Goal: Task Accomplishment & Management: Use online tool/utility

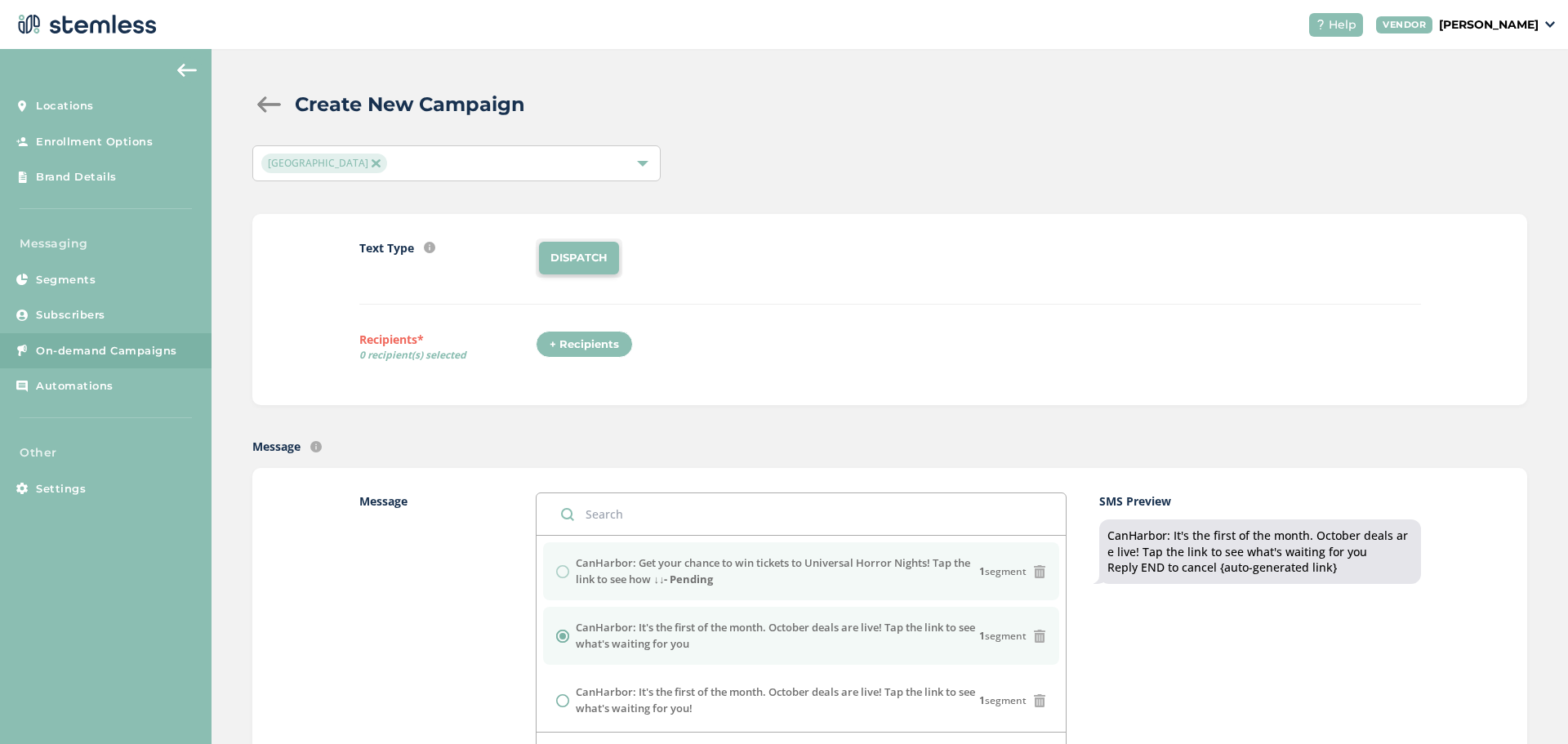
scroll to position [82, 0]
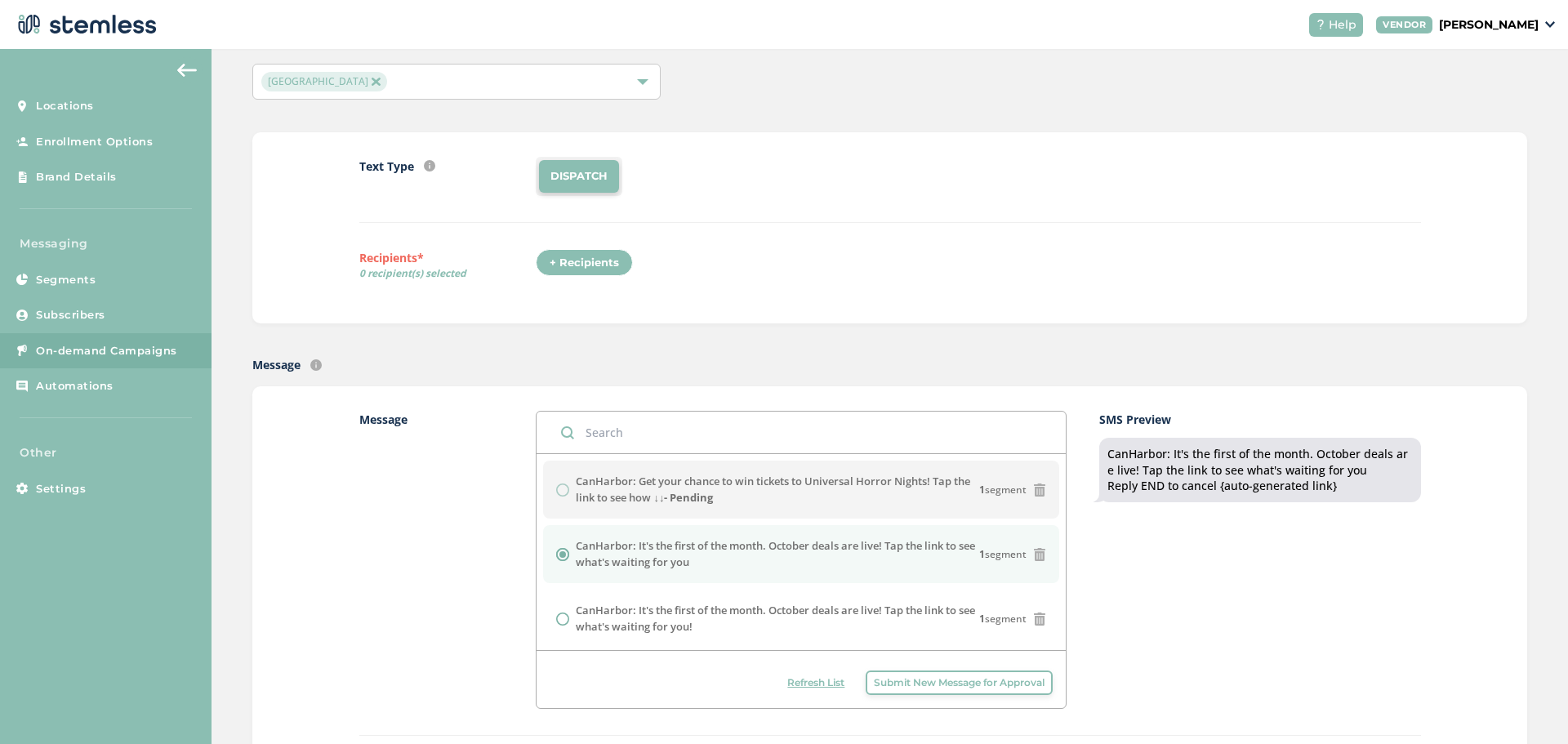
click at [790, 689] on span "Refresh List" at bounding box center [815, 683] width 57 height 15
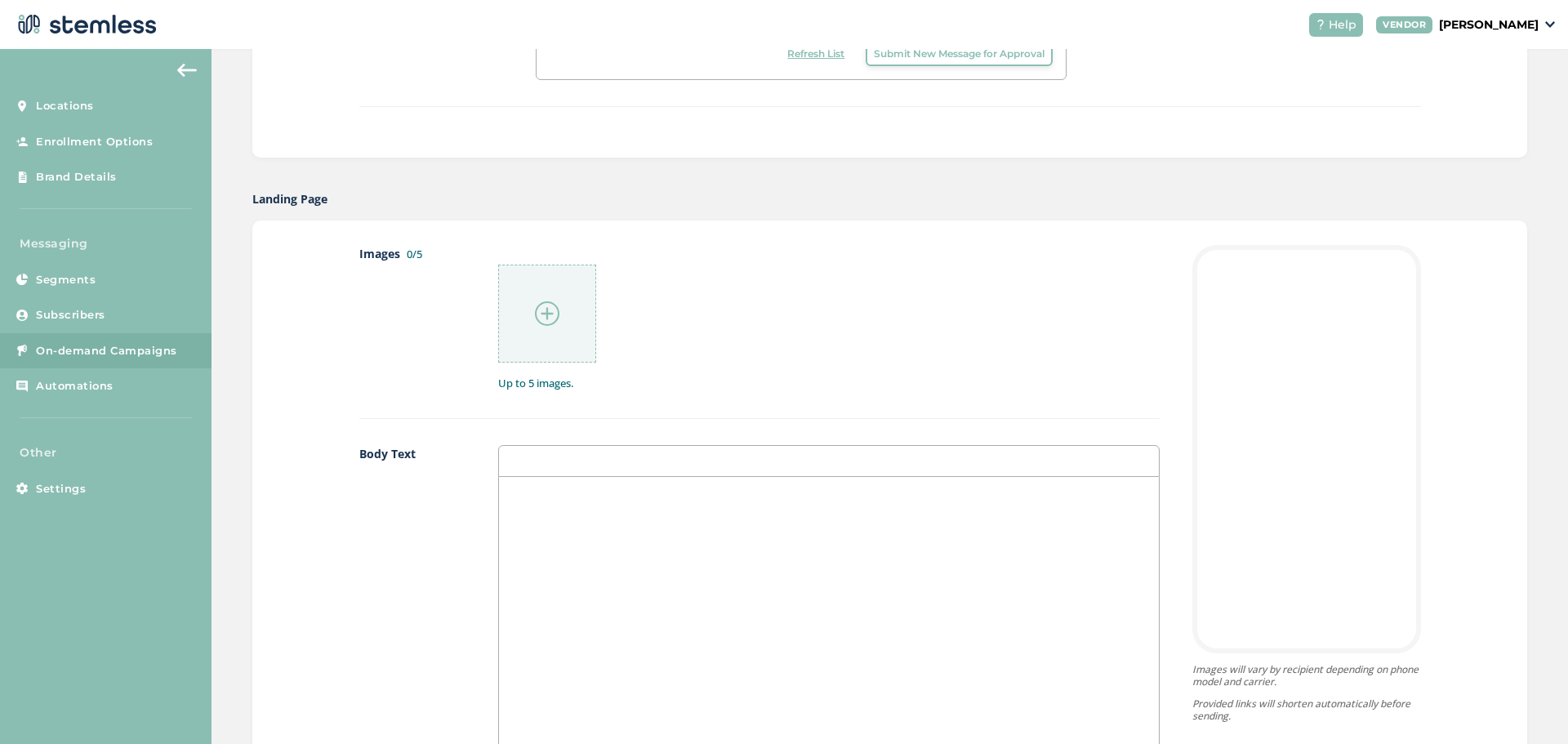
scroll to position [734, 0]
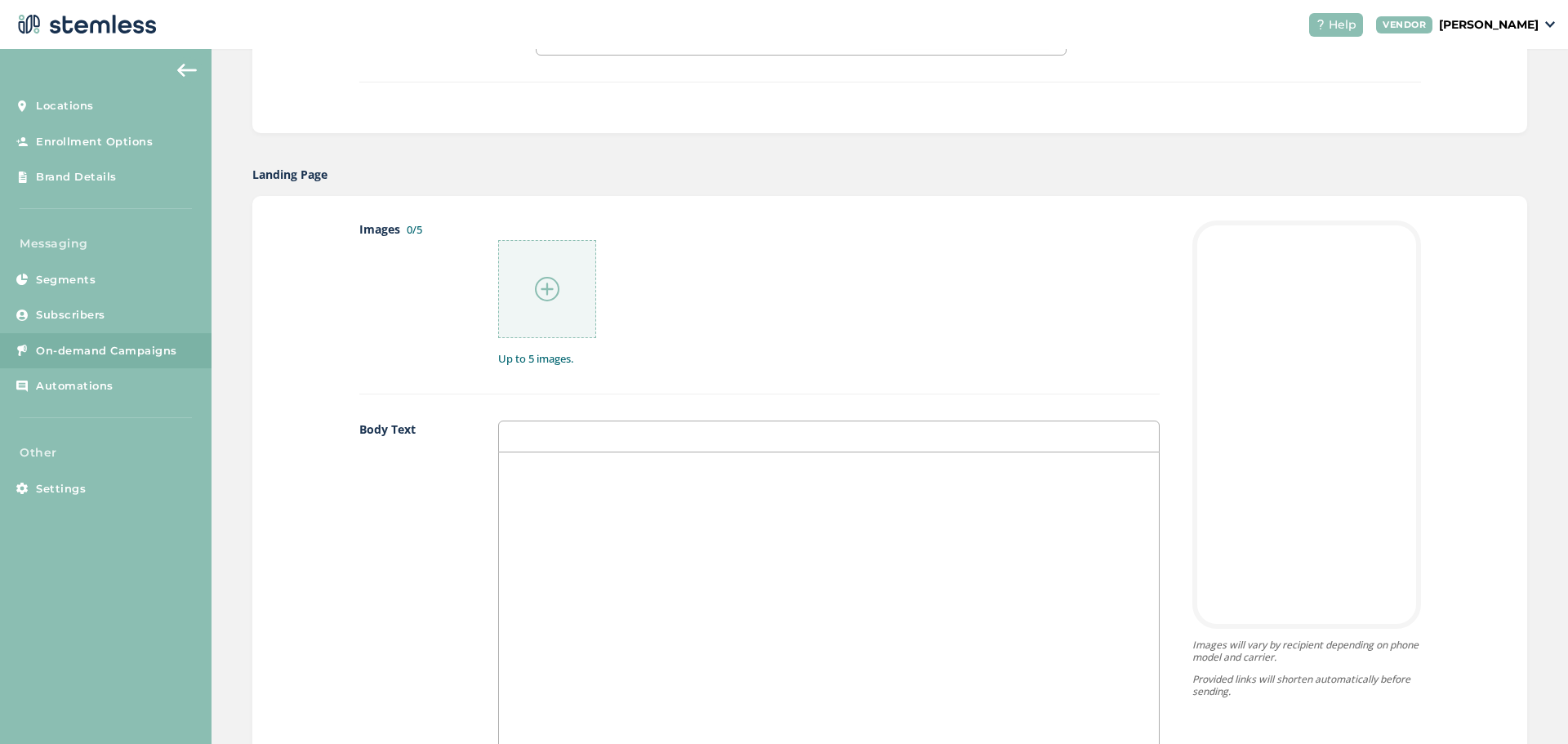
click at [576, 595] on div at bounding box center [829, 615] width 660 height 326
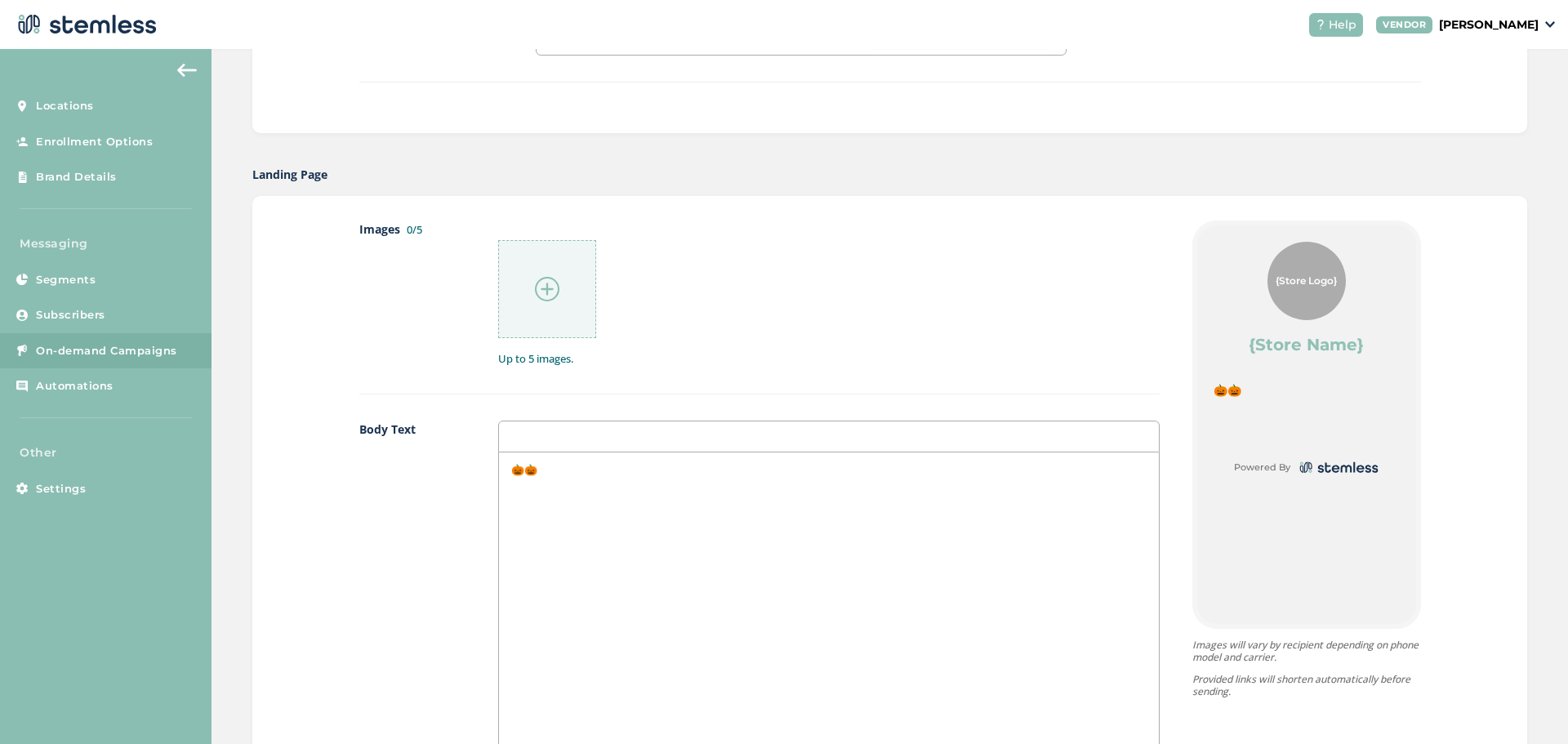
click at [569, 486] on div "🎃🎃" at bounding box center [829, 615] width 660 height 326
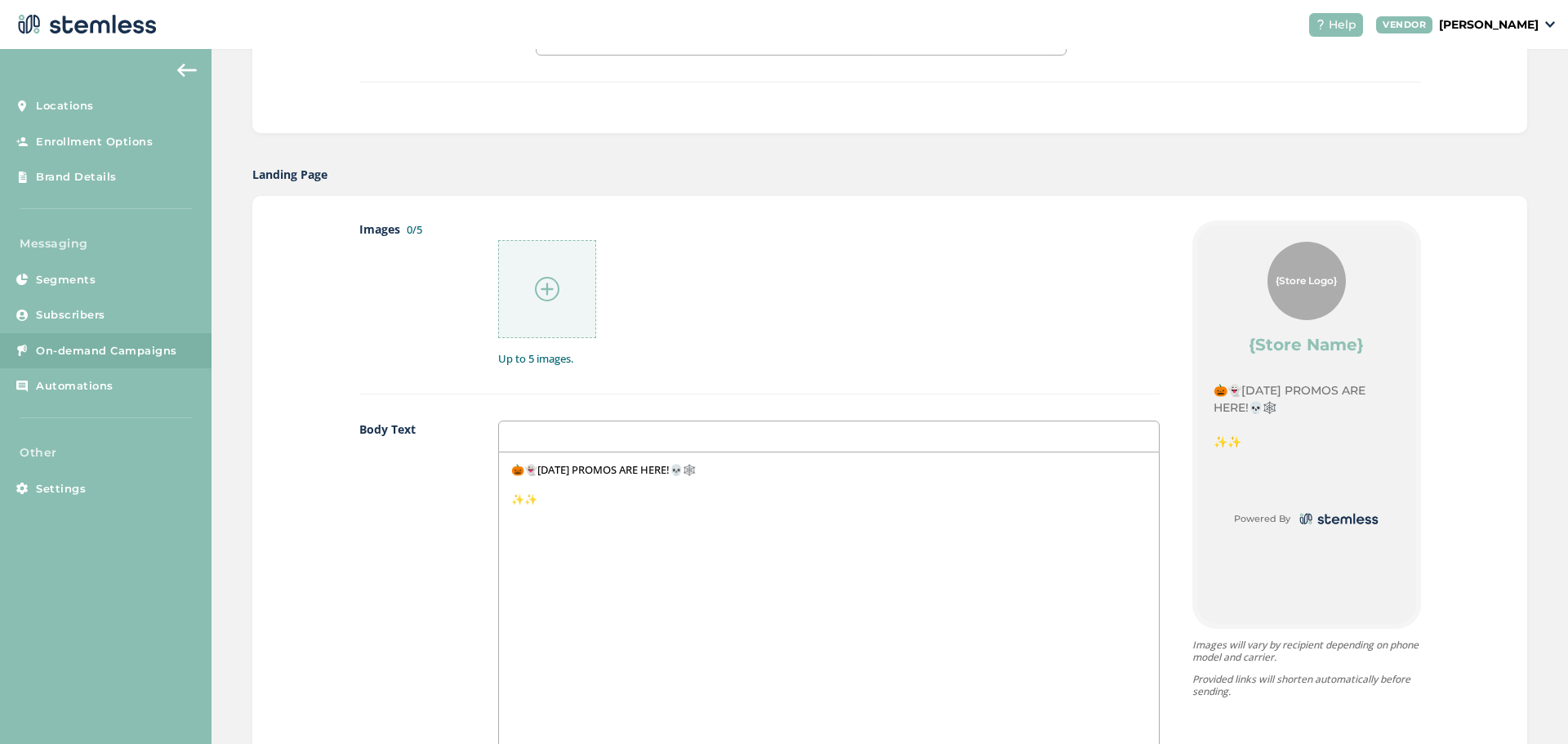
click at [526, 504] on p "✨✨" at bounding box center [829, 498] width 635 height 15
click at [627, 506] on p "✨Spend $75+✨" at bounding box center [829, 498] width 635 height 15
click at [558, 533] on div "🎃👻[DATE] PROMOS ARE HERE!💀🕸️ ✨Spend $75+✨ 👉👉" at bounding box center [829, 615] width 660 height 326
click at [705, 527] on div "🎃👻[DATE] PROMOS ARE HERE!💀🕸️ ✨Spend $75+✨ 👉Get a FREE 1/8th 🍃 plus 🎟️" at bounding box center [829, 615] width 660 height 326
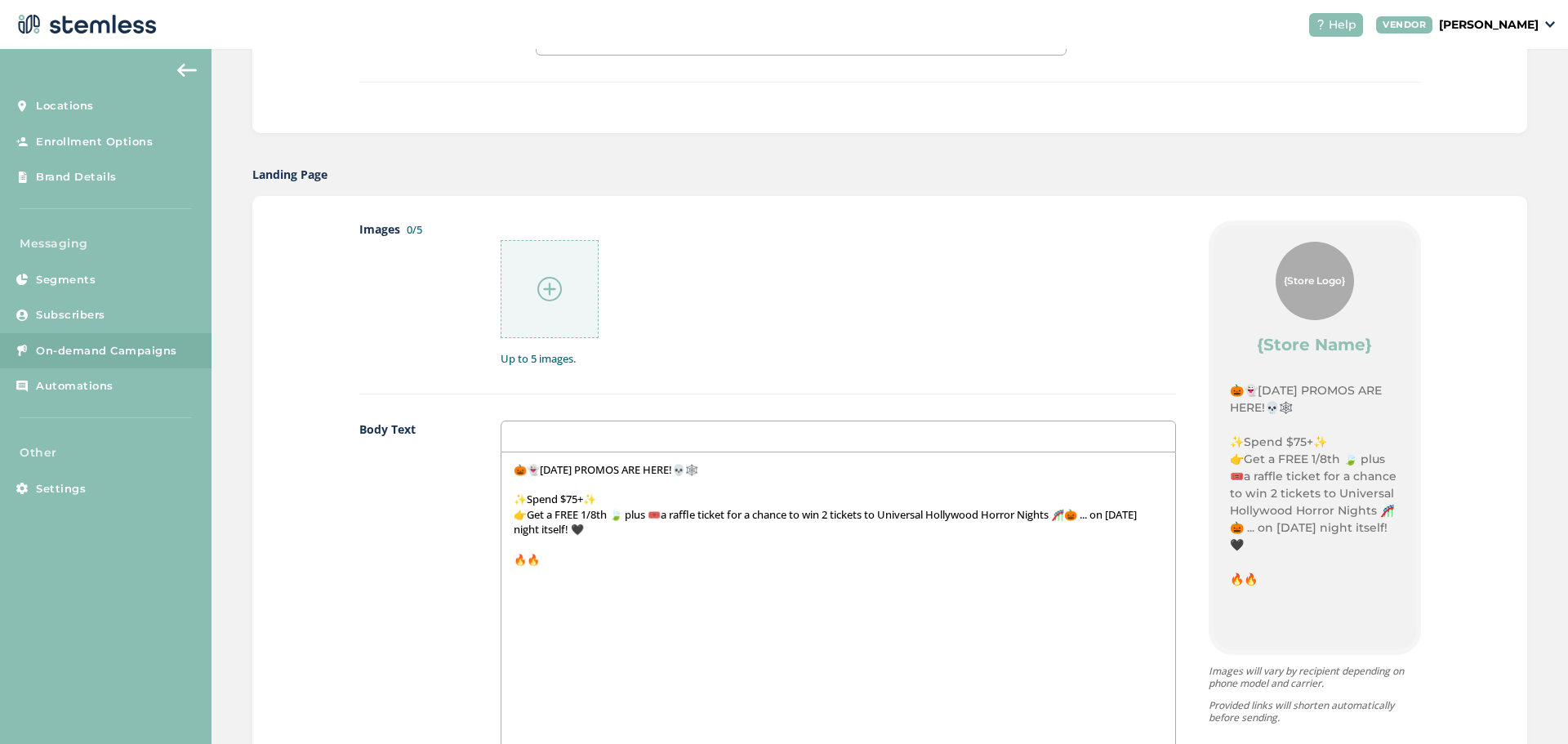
click at [527, 559] on p "🔥🔥" at bounding box center [838, 559] width 649 height 15
click at [634, 576] on div "🎃👻[DATE] PROMOS ARE HERE!💀🕸️ ✨Spend $75+✨ 👉Get a FREE 1/8th 🍃 plus 🎟️a raffle t…" at bounding box center [838, 615] width 674 height 326
click at [556, 581] on p "🌿🌿" at bounding box center [838, 575] width 649 height 15
click at [542, 573] on p "🌿105 OFF all prerolls + flower" at bounding box center [838, 575] width 649 height 15
click at [699, 593] on p at bounding box center [838, 589] width 649 height 15
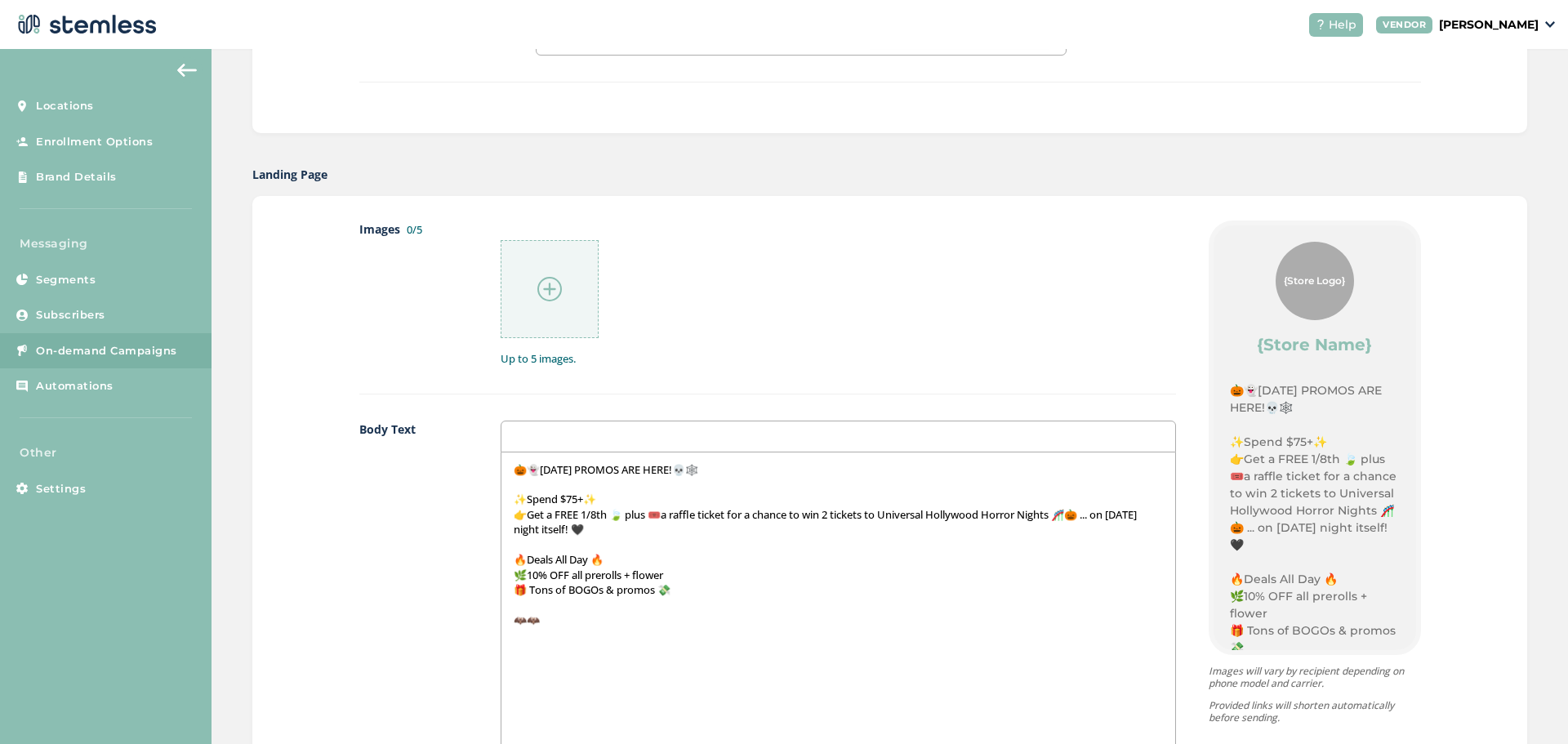
click at [525, 620] on p "🦇🦇" at bounding box center [838, 619] width 649 height 15
click at [656, 626] on p "🦇 In- Store Demos🦇" at bounding box center [838, 619] width 649 height 15
click at [527, 613] on p "🦇 In- Store Demos🦇" at bounding box center [838, 619] width 649 height 15
click at [630, 625] on p "👻 In- Store Demos🦇" at bounding box center [838, 619] width 649 height 15
click at [653, 618] on p "👻 In- Store Demos👻" at bounding box center [838, 619] width 649 height 15
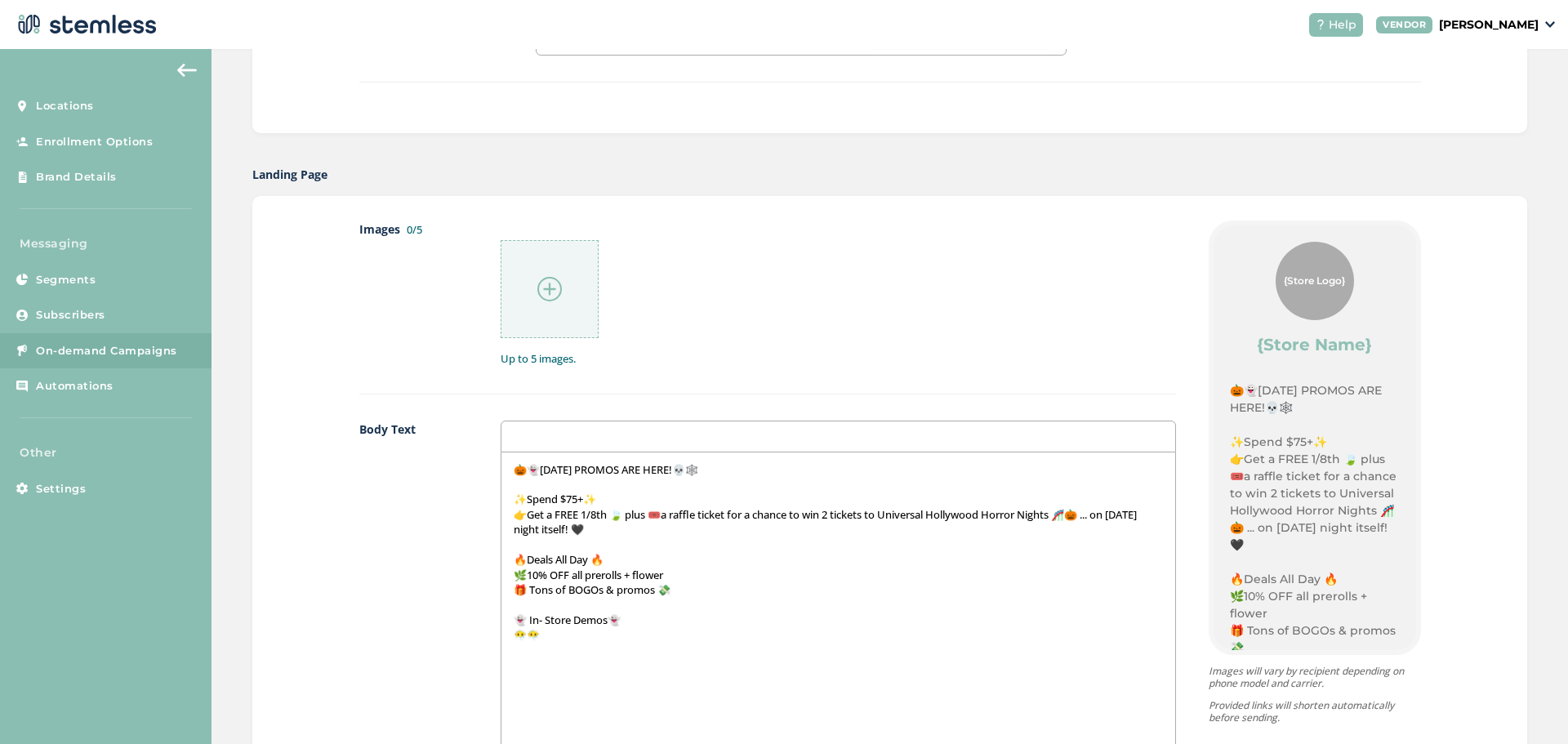
click at [521, 647] on p at bounding box center [838, 649] width 649 height 15
drag, startPoint x: 526, startPoint y: 639, endPoint x: 570, endPoint y: 693, distance: 69.7
click at [528, 644] on div "🎃👻[DATE] PROMOS ARE HERE!💀🕸️ ✨Spend $75+✨ 👉Get a FREE 1/8th 🍃 plus 🎟️a raffle t…" at bounding box center [838, 615] width 674 height 326
click at [558, 635] on p "🩵🩵" at bounding box center [838, 634] width 649 height 15
drag, startPoint x: 523, startPoint y: 635, endPoint x: 506, endPoint y: 633, distance: 17.1
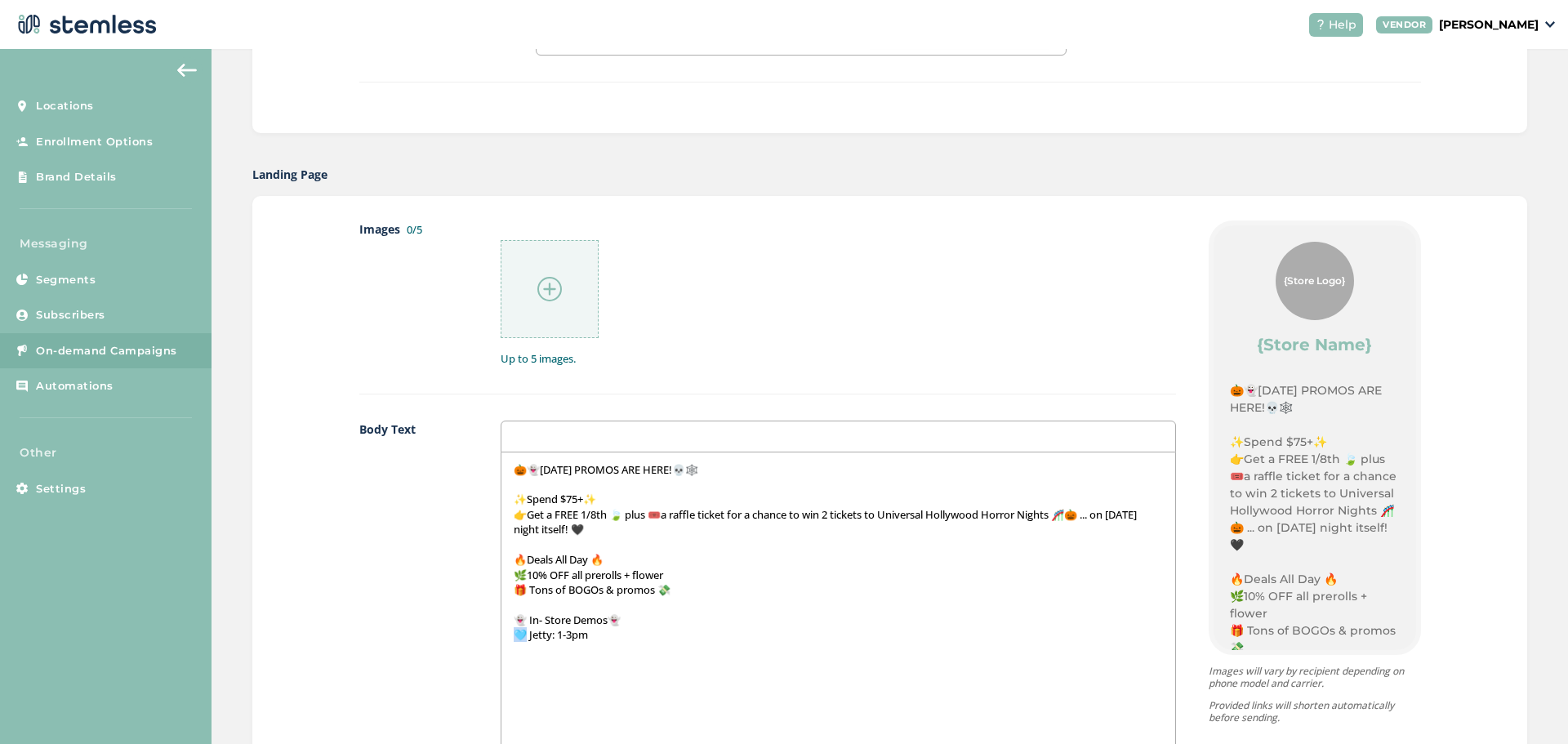
click at [506, 633] on div "🎃👻[DATE] PROMOS ARE HERE!💀🕸️ ✨Spend $75+✨ 👉Get a FREE 1/8th 🍃 plus 🎟️a raffle t…" at bounding box center [838, 615] width 674 height 326
click at [626, 639] on p "🖤 Jetty: 1-3pm" at bounding box center [838, 634] width 649 height 15
click at [559, 662] on p at bounding box center [838, 664] width 649 height 15
click at [551, 658] on p at bounding box center [838, 664] width 649 height 15
click at [542, 641] on p "🖤 Jetty: 1-3pm" at bounding box center [838, 634] width 649 height 15
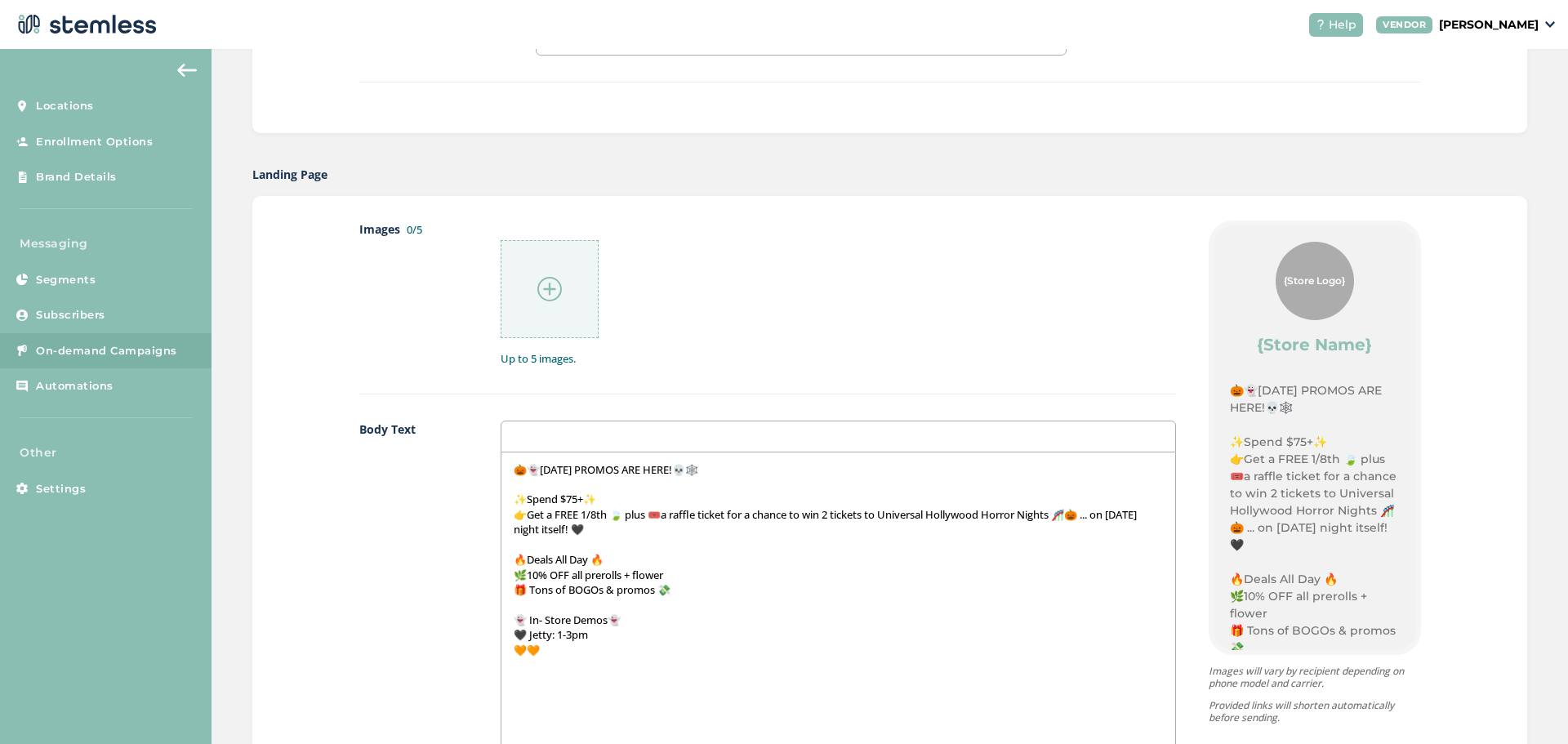
click at [537, 650] on p "🧡🧡" at bounding box center [838, 649] width 649 height 15
click at [528, 651] on p "🧡 Ruby: 3-6pm" at bounding box center [838, 649] width 649 height 15
click at [634, 652] on p "🧡 Ruby: 3-6pm" at bounding box center [838, 649] width 649 height 15
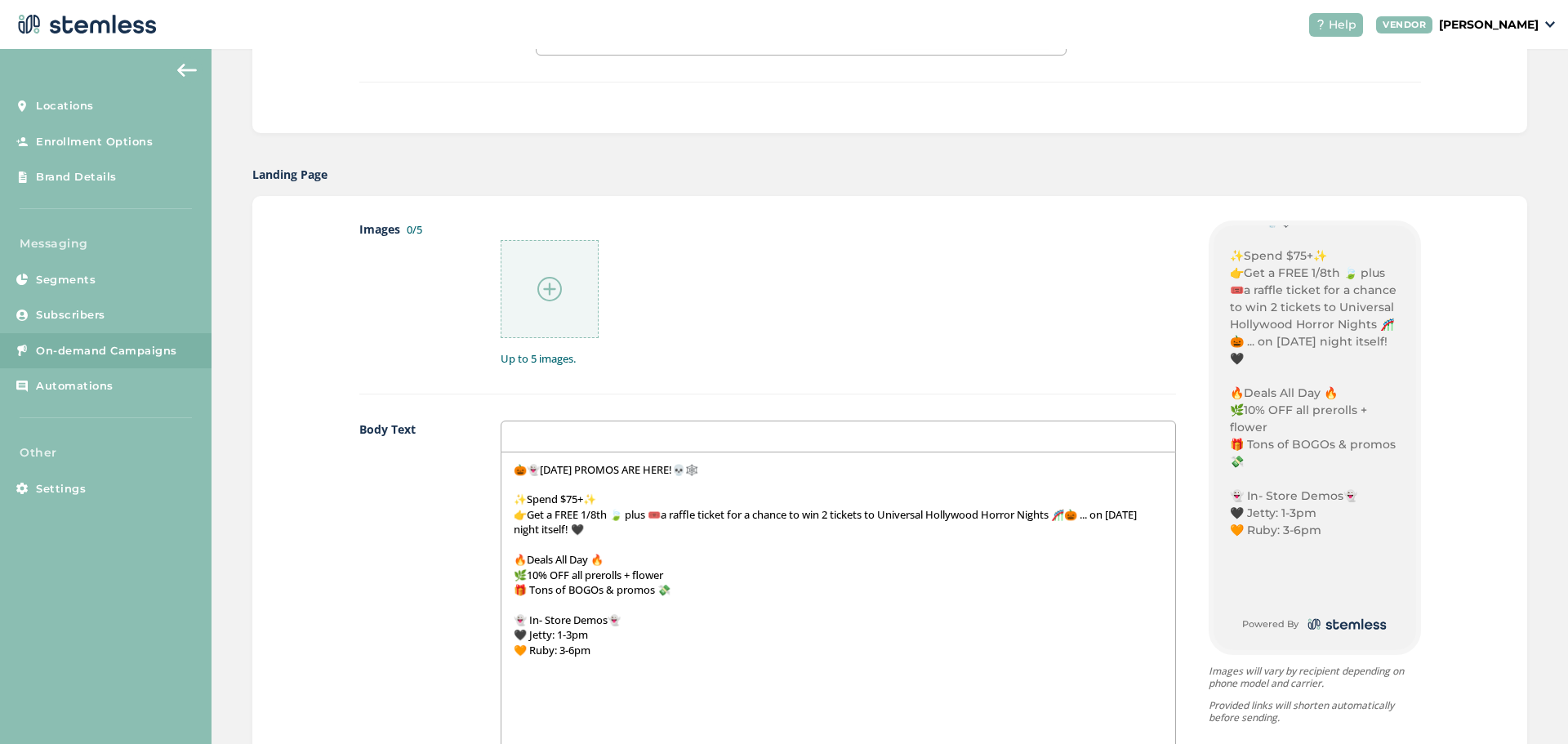
scroll to position [220, 0]
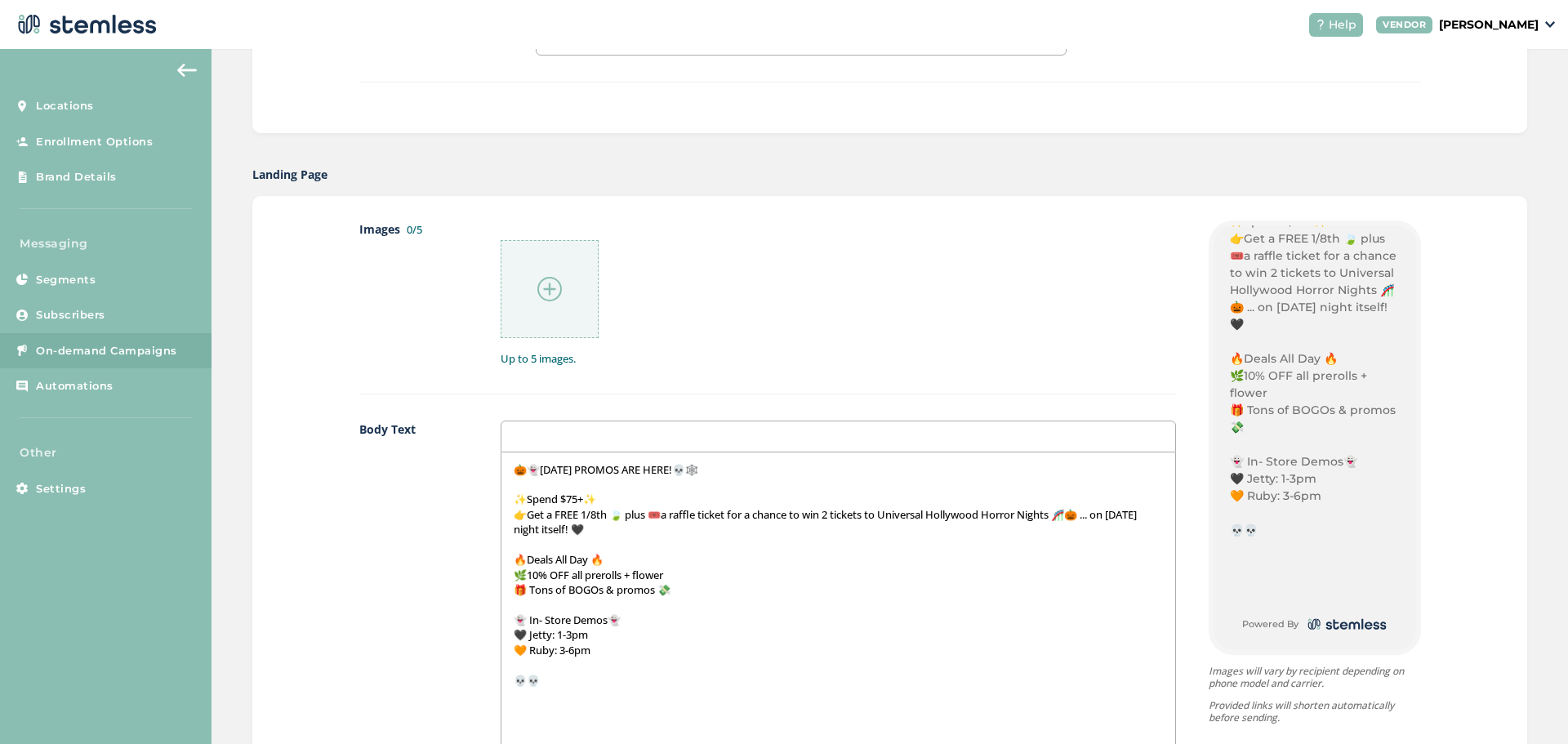
click at [562, 686] on p "💀💀" at bounding box center [838, 680] width 649 height 15
click at [741, 685] on p "💀 Vibes: Spooky, haunted, and full of treats 🦇" at bounding box center [838, 680] width 649 height 15
click at [798, 680] on p "💀 Vibes: Spooky, haunted, and full of treats 👀🕯️🦇" at bounding box center [838, 680] width 649 height 15
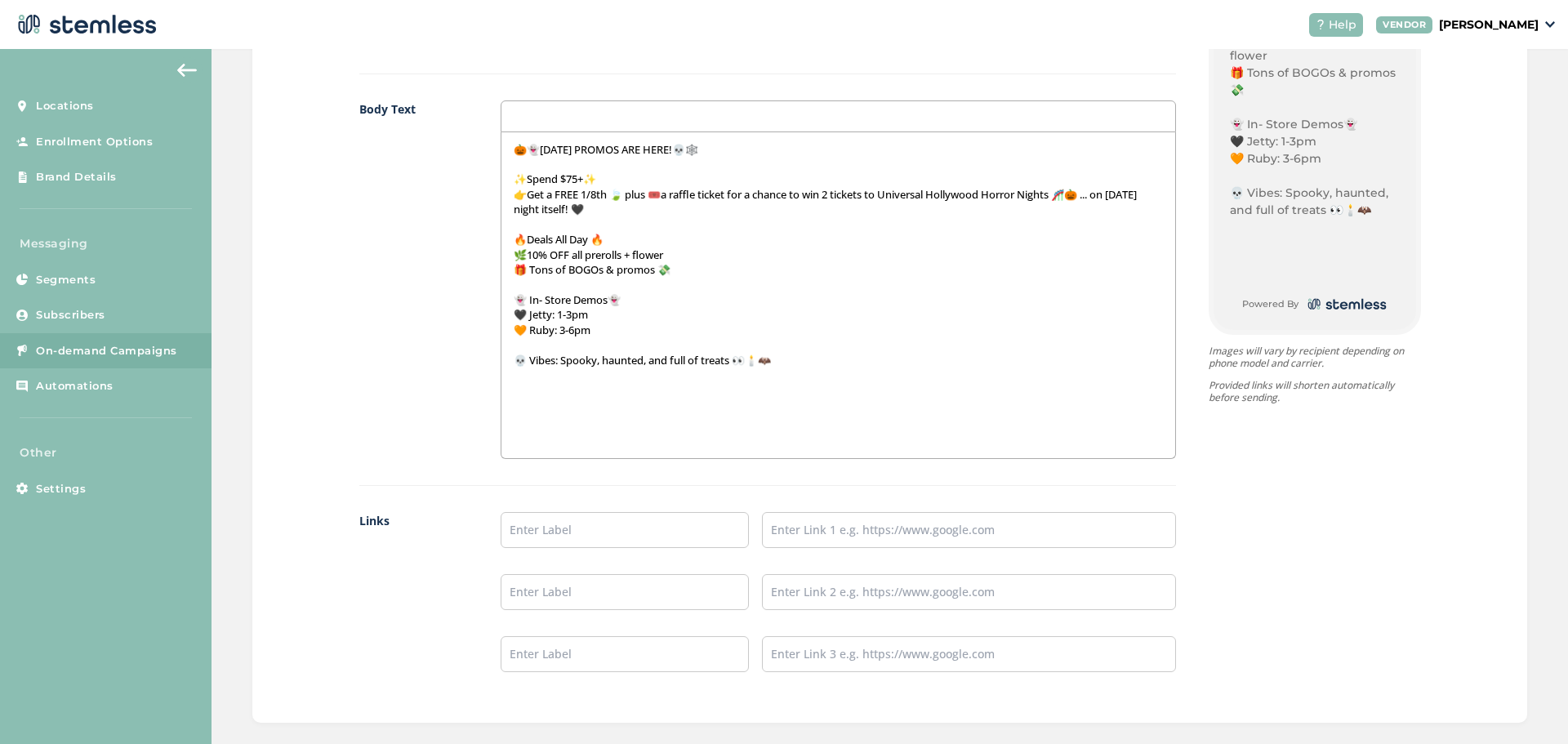
scroll to position [1062, 0]
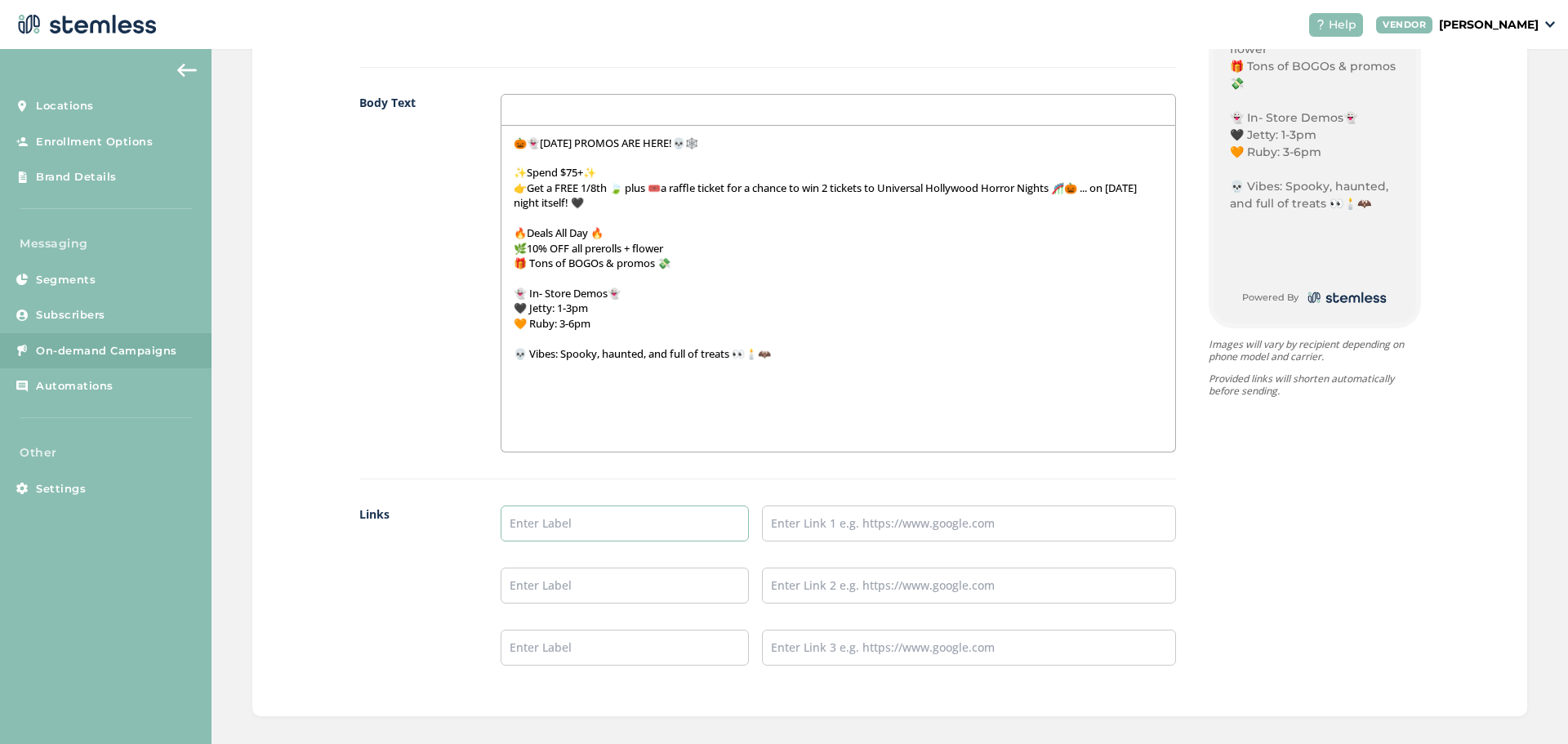
click at [663, 517] on input "text" at bounding box center [624, 523] width 248 height 36
type input "Menu"
click at [597, 598] on input "text" at bounding box center [624, 585] width 248 height 36
type input "Instagram"
click at [596, 652] on input "text" at bounding box center [624, 647] width 248 height 36
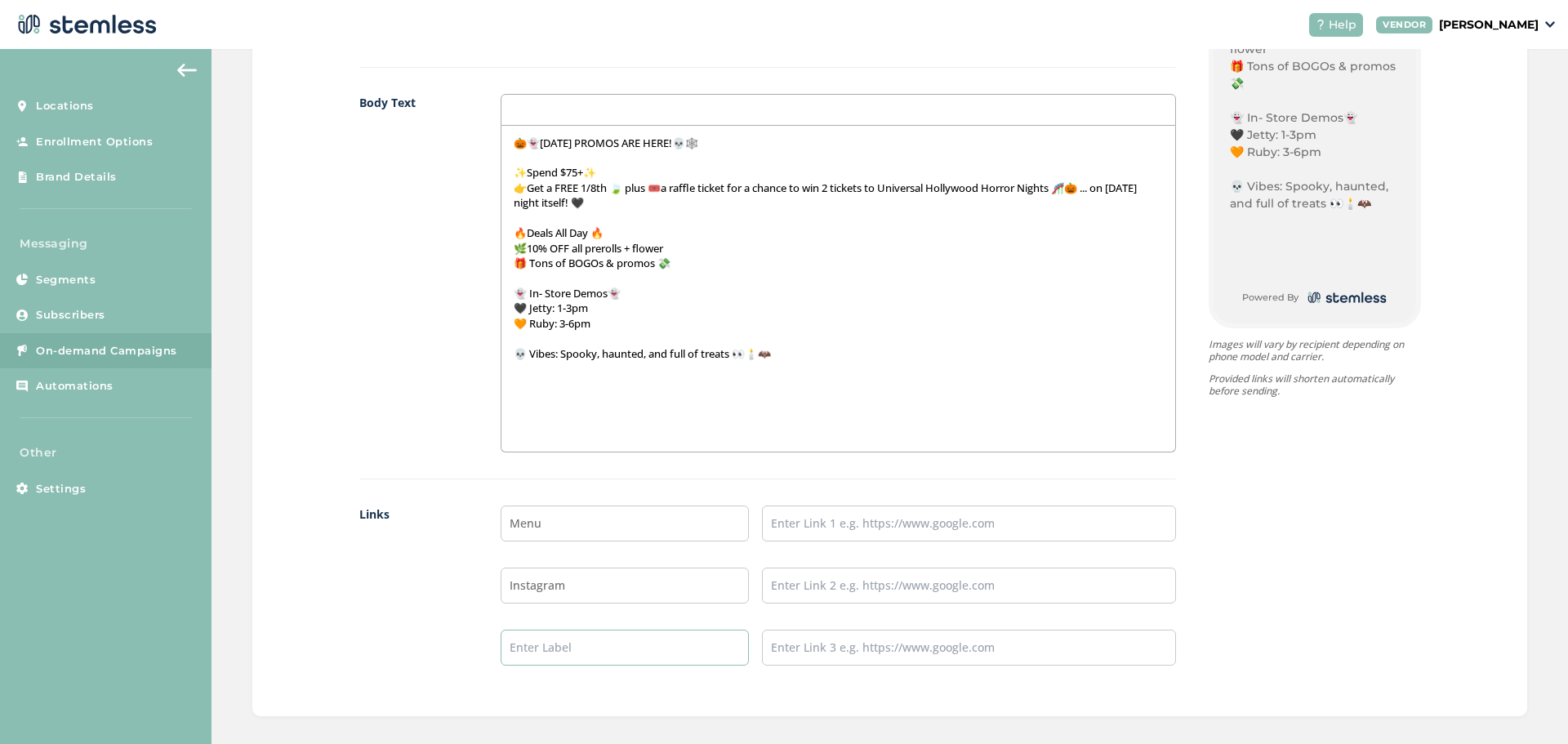
type input "TikTok"
click at [608, 530] on input "Menu" at bounding box center [624, 523] width 248 height 36
drag, startPoint x: 574, startPoint y: 519, endPoint x: 412, endPoint y: 532, distance: 162.5
click at [412, 532] on div "Links Menu Instagram TikTok" at bounding box center [767, 598] width 817 height 186
click at [631, 526] on input "text" at bounding box center [624, 523] width 248 height 36
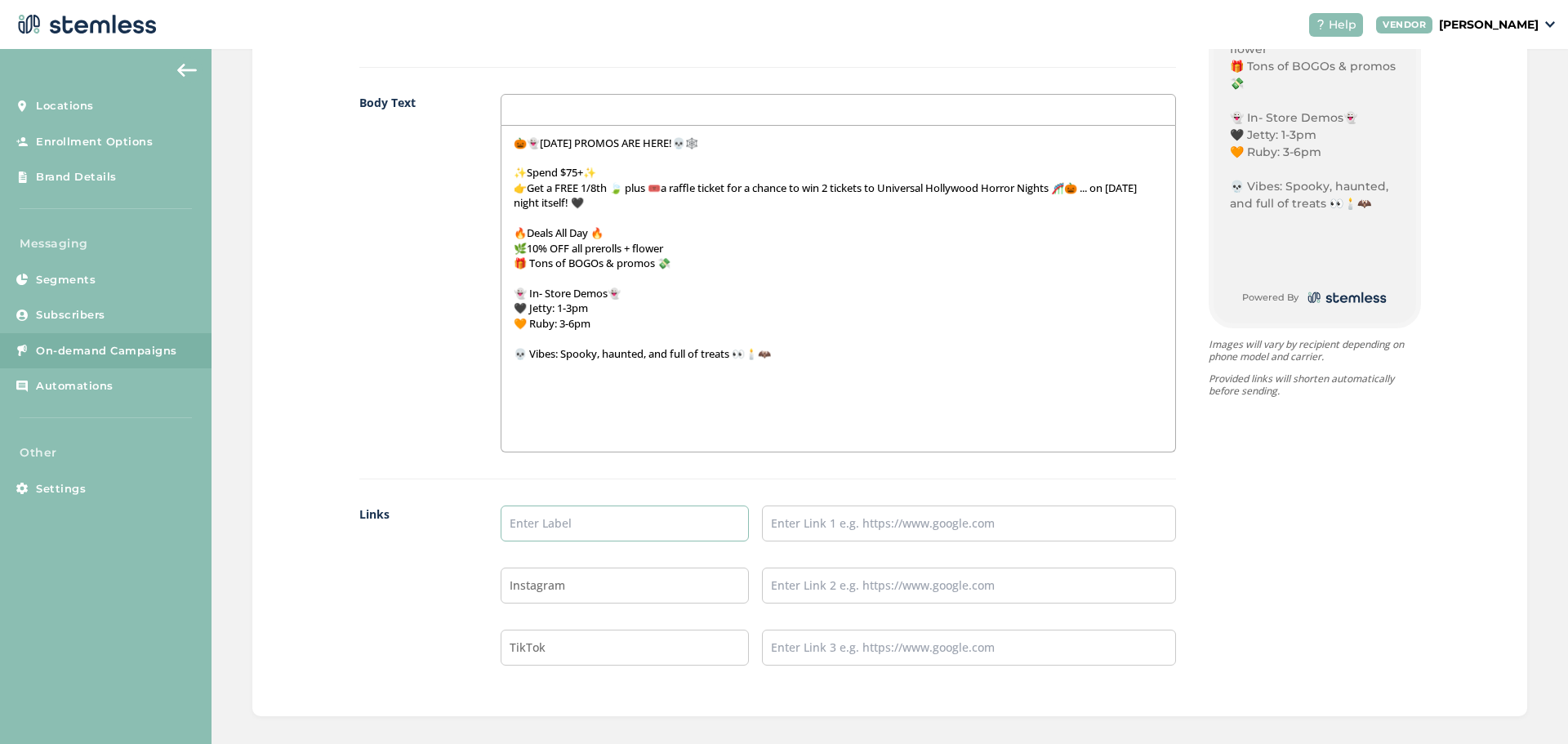
type input "Our Menu"
click at [887, 519] on input "text" at bounding box center [969, 523] width 414 height 36
type input "[URL][DOMAIN_NAME]"
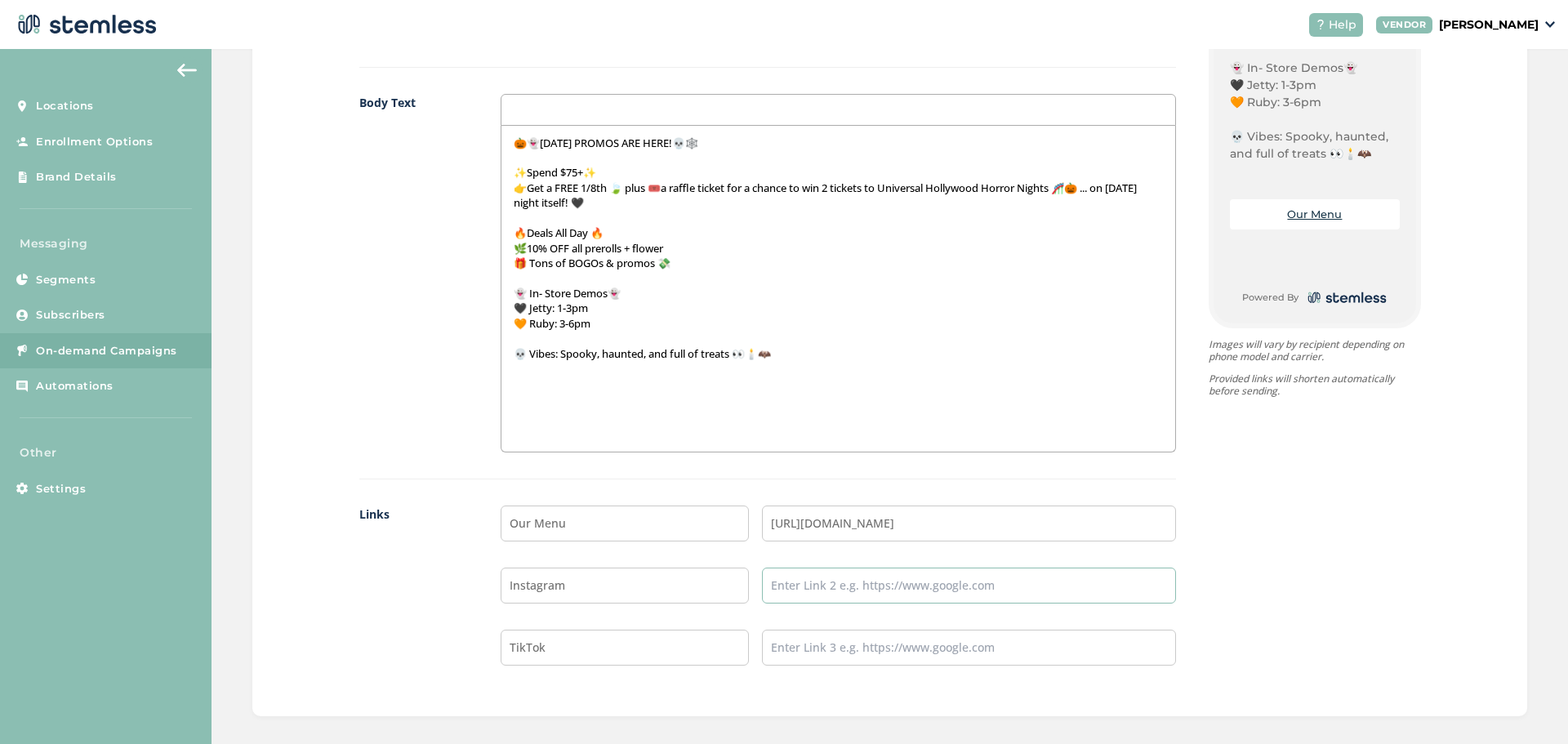
click at [863, 590] on input "text" at bounding box center [969, 585] width 414 height 36
type input "[URL][DOMAIN_NAME]"
click at [877, 651] on input "text" at bounding box center [969, 647] width 414 height 36
type input "[URL][DOMAIN_NAME][DOMAIN_NAME]"
click at [393, 627] on label "Links" at bounding box center [413, 598] width 109 height 186
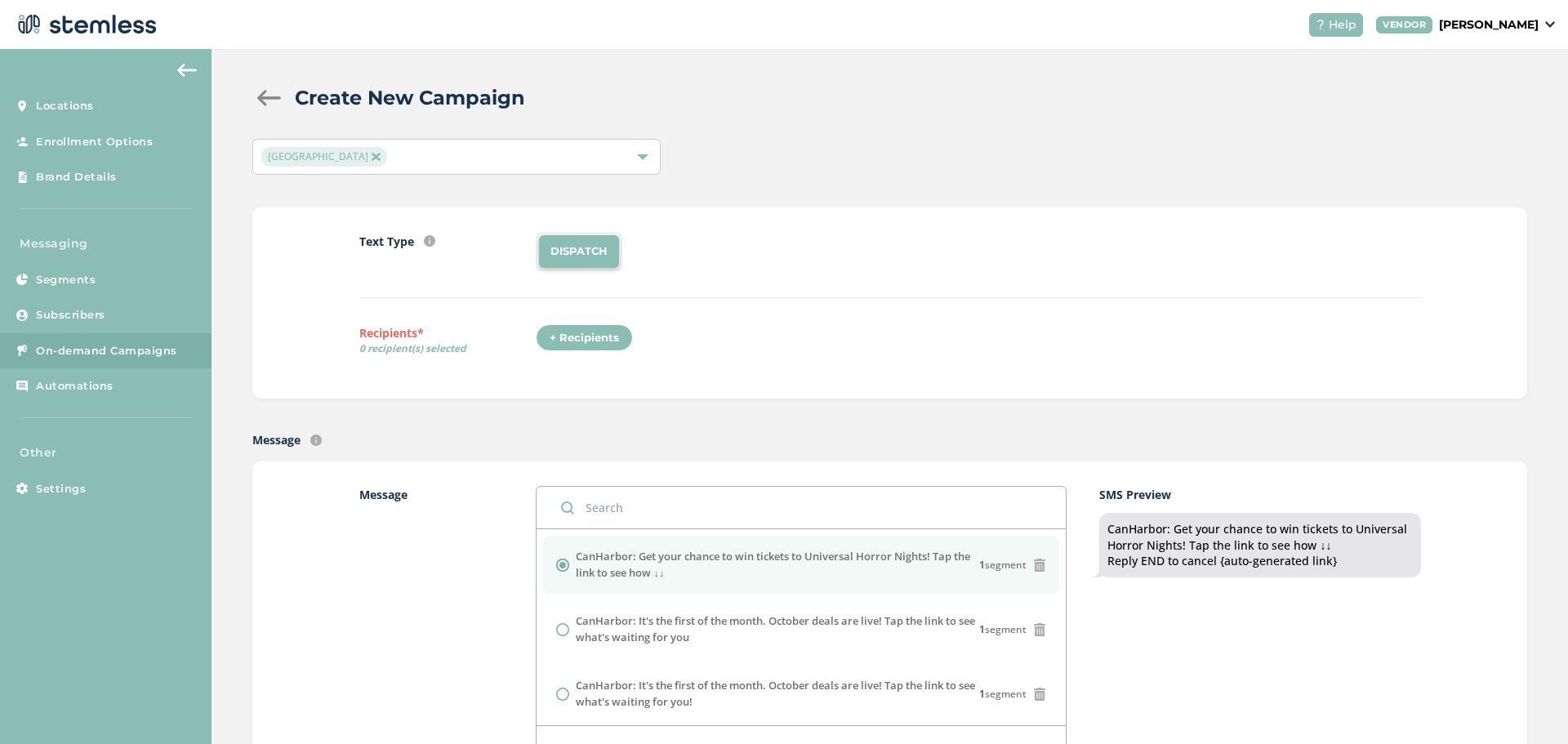
scroll to position [0, 0]
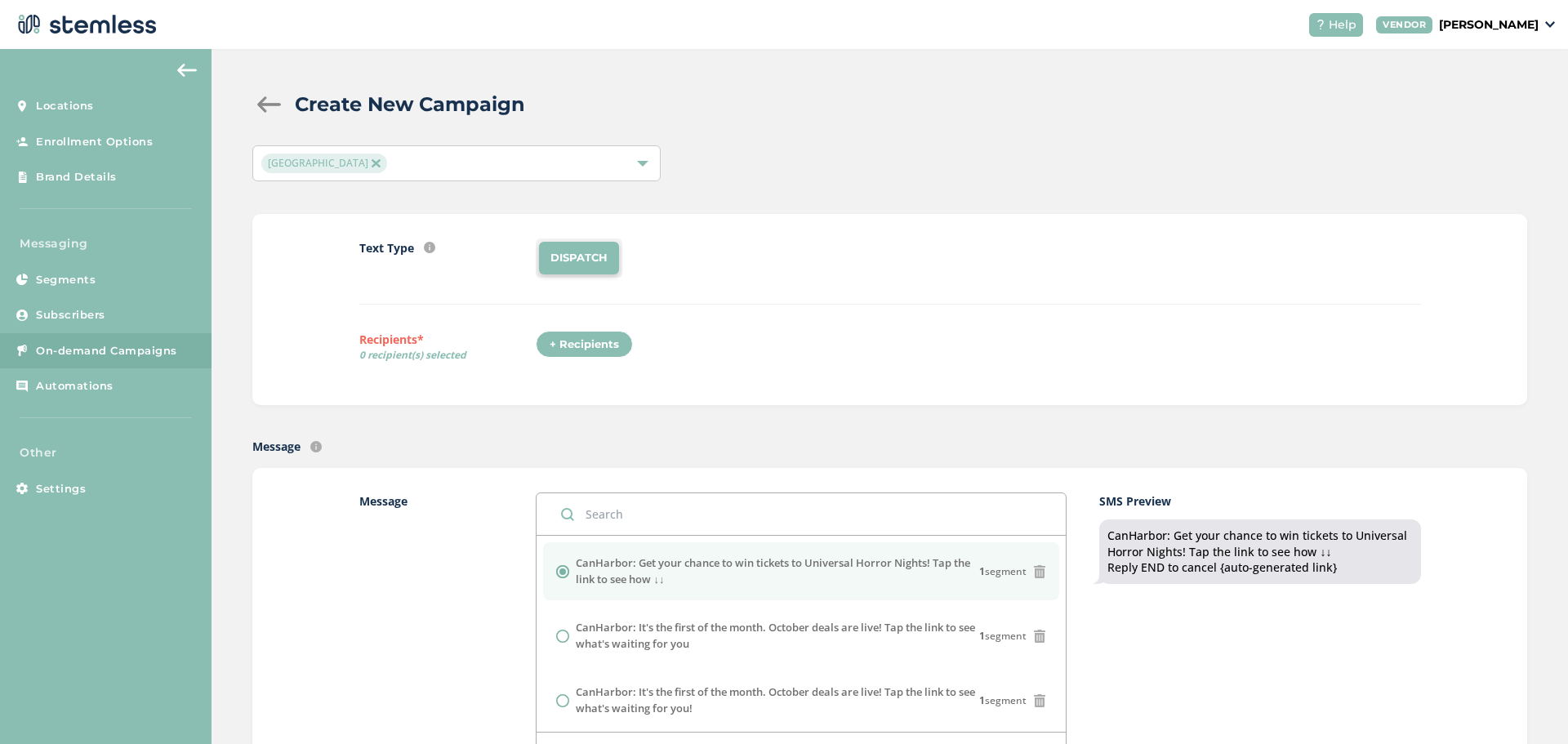
click at [577, 351] on div "+ Recipients" at bounding box center [584, 345] width 97 height 28
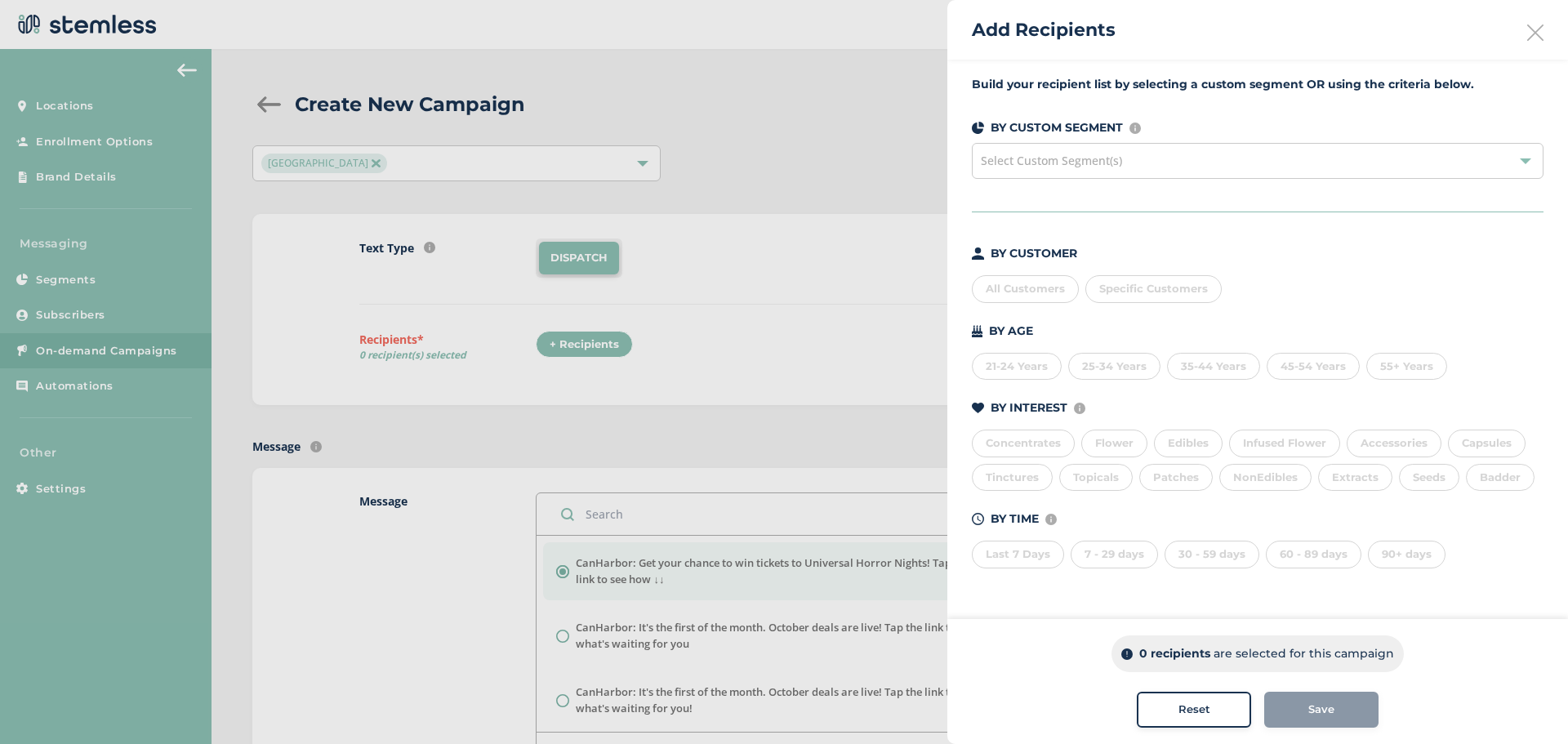
click at [1022, 293] on div "All Customers" at bounding box center [1025, 290] width 107 height 28
click at [1300, 703] on div "Save" at bounding box center [1321, 709] width 88 height 17
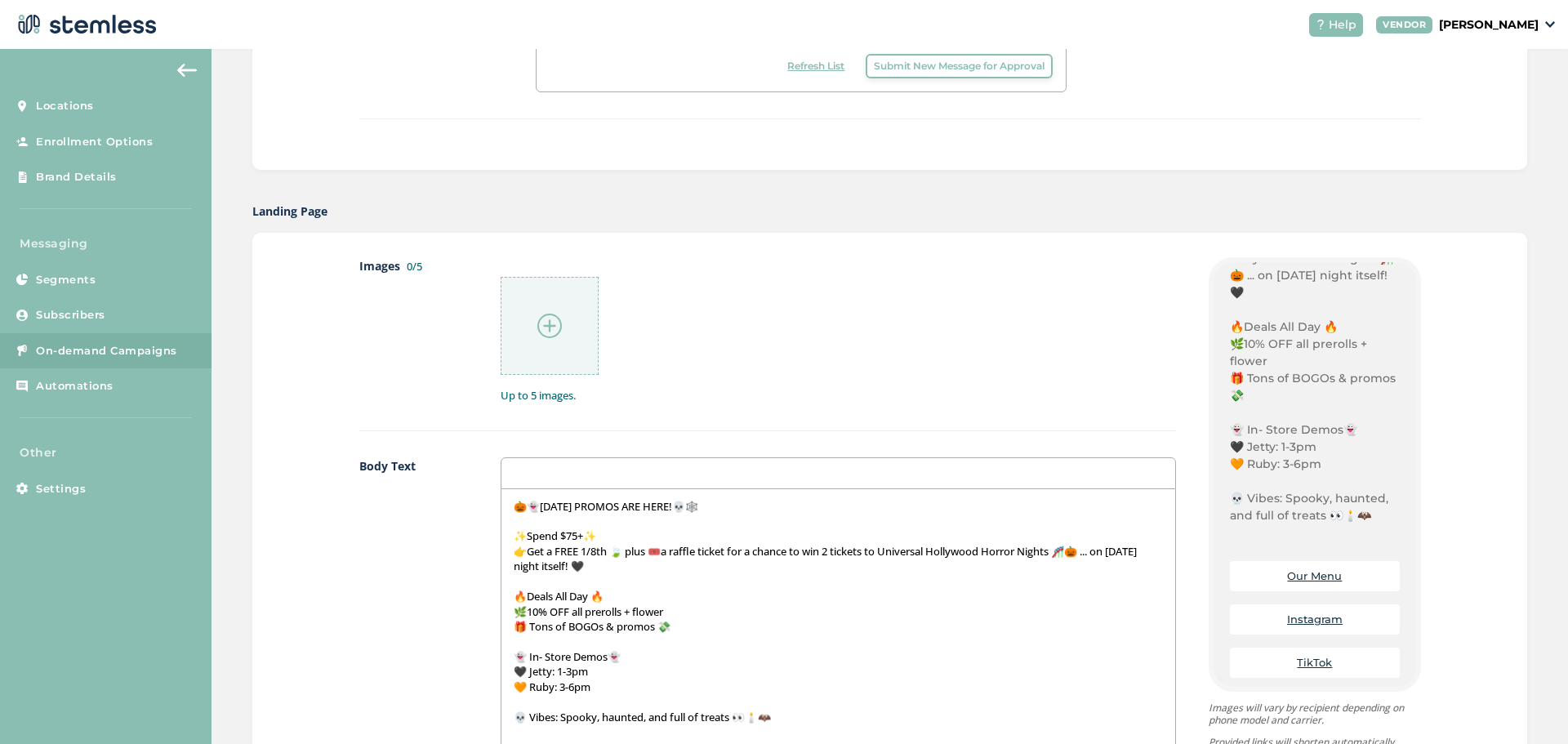
scroll to position [746, 0]
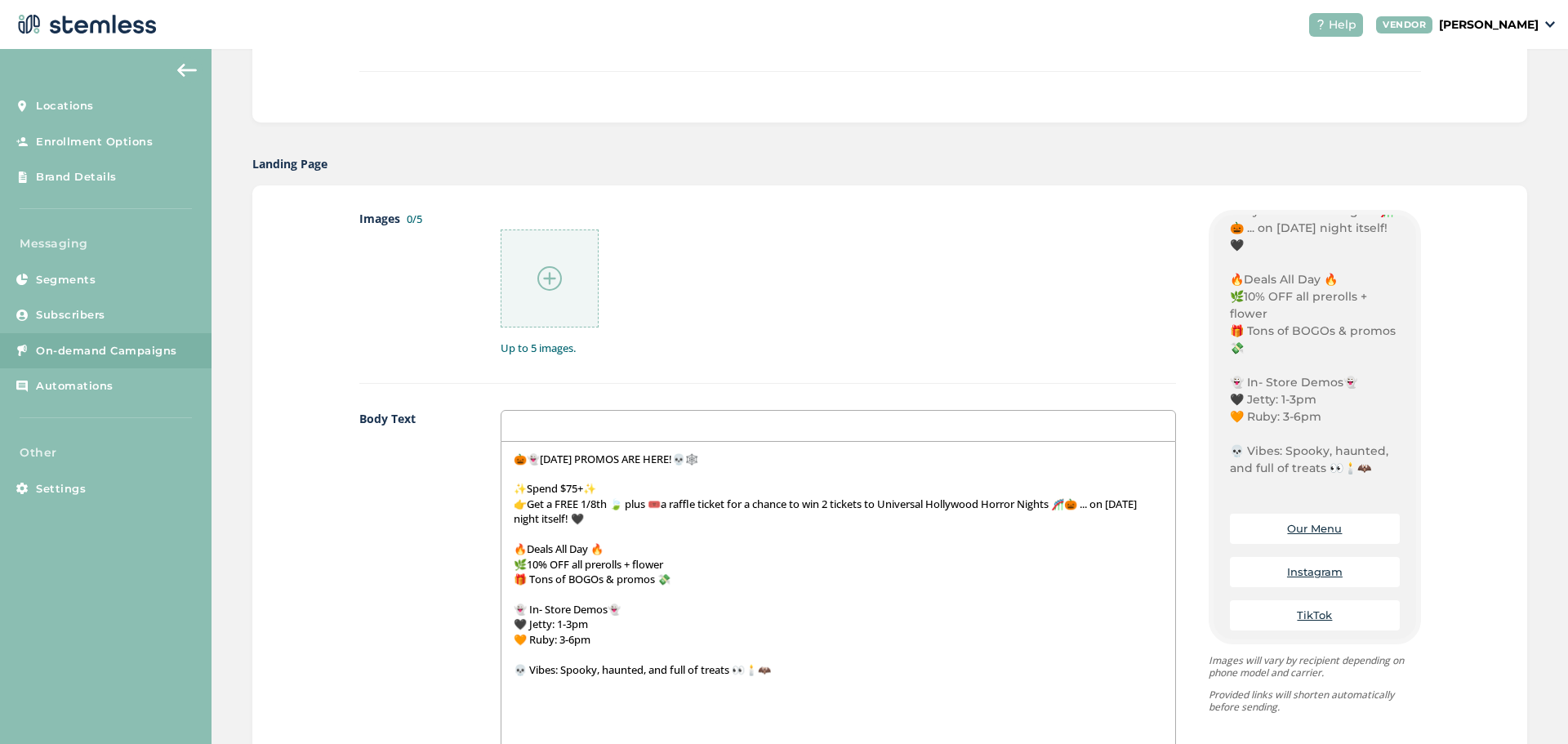
click at [566, 287] on div at bounding box center [549, 278] width 98 height 98
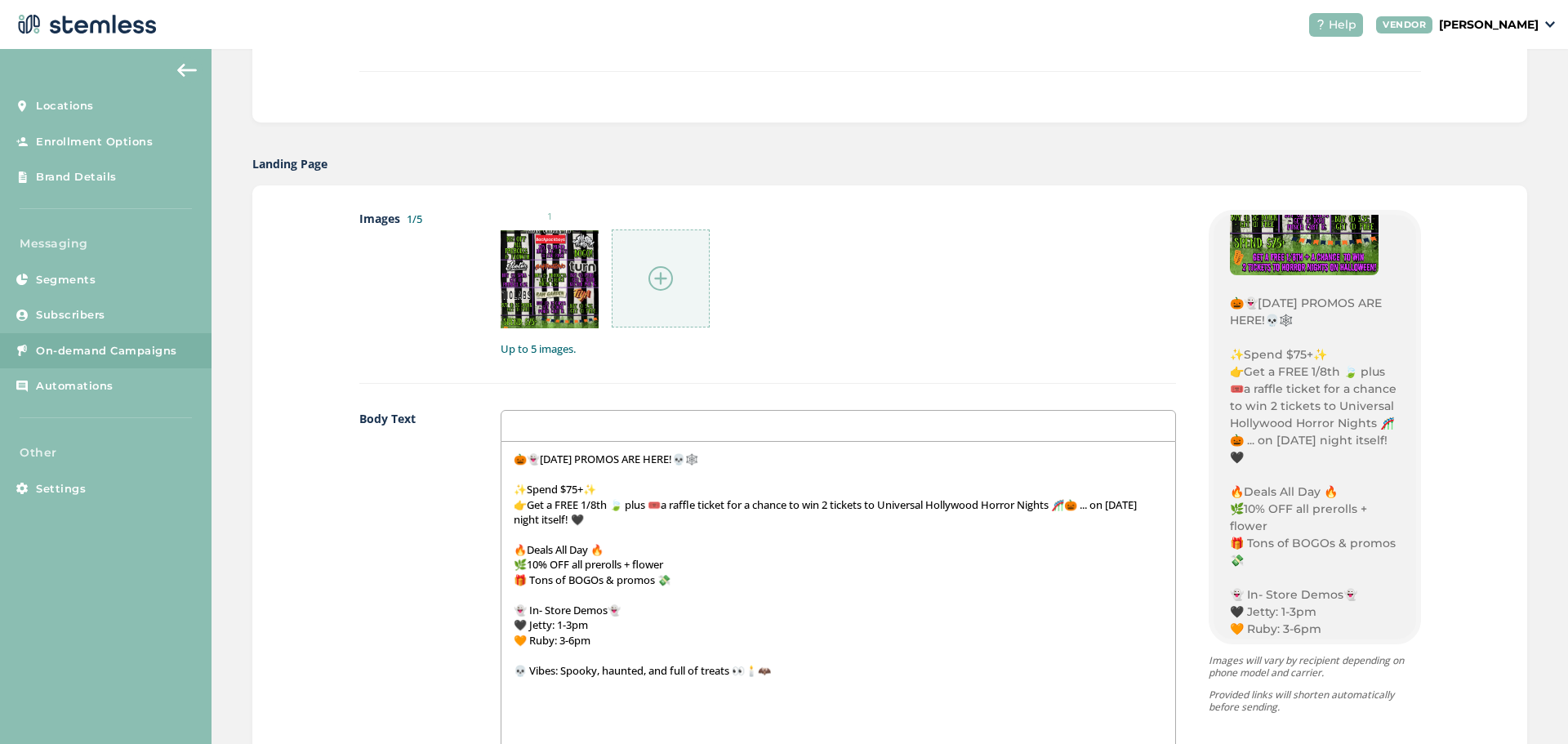
scroll to position [501, 0]
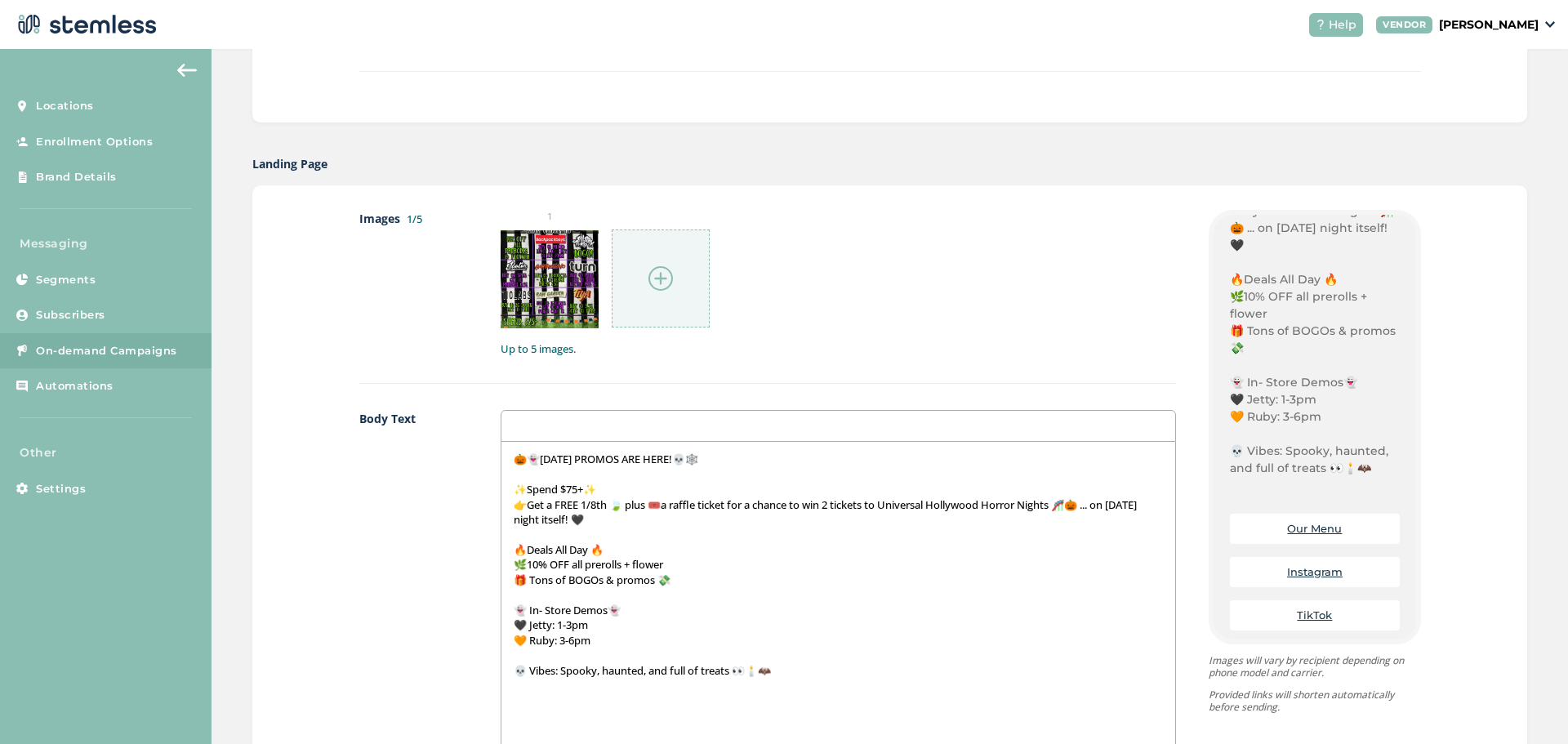
click at [676, 314] on div at bounding box center [661, 278] width 98 height 98
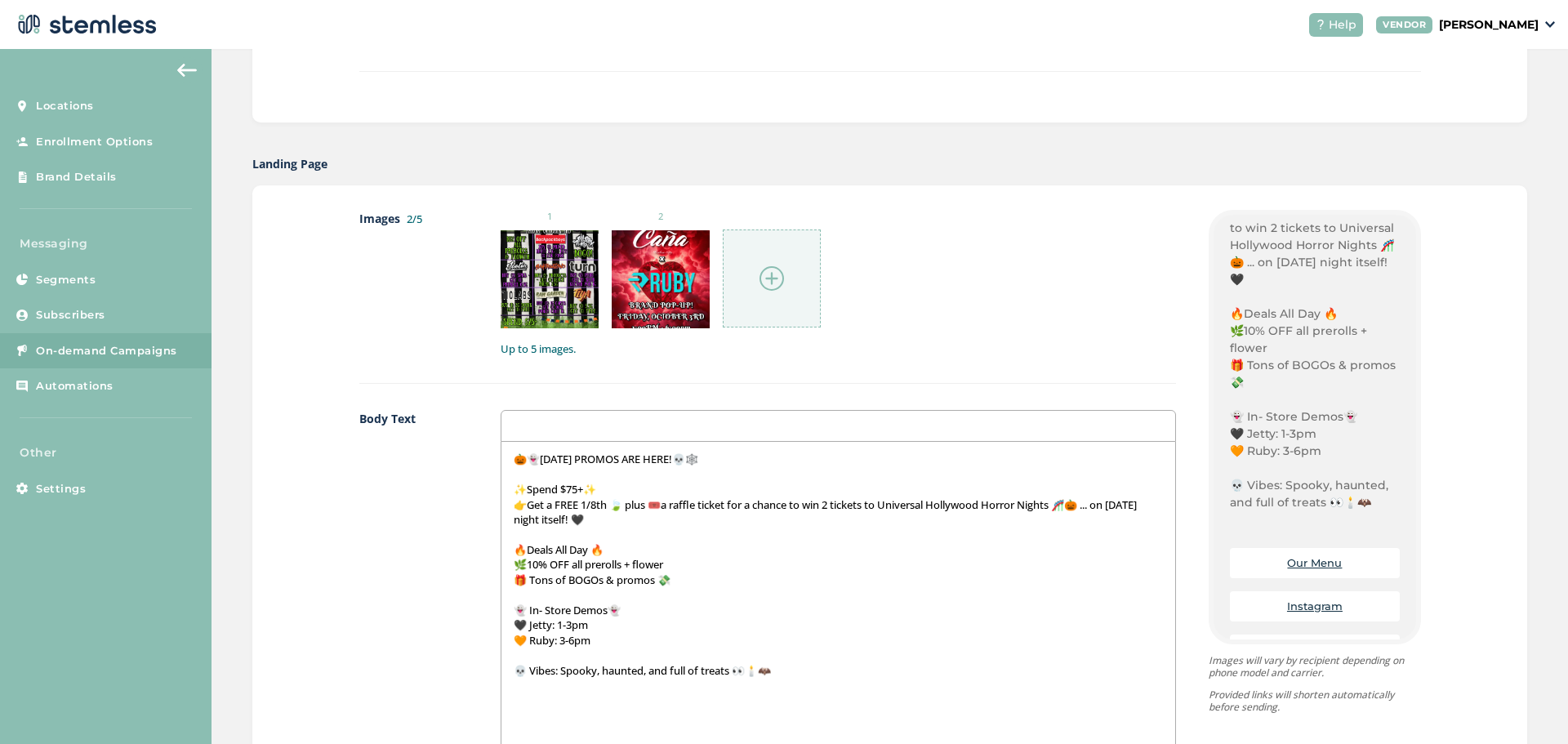
scroll to position [519, 0]
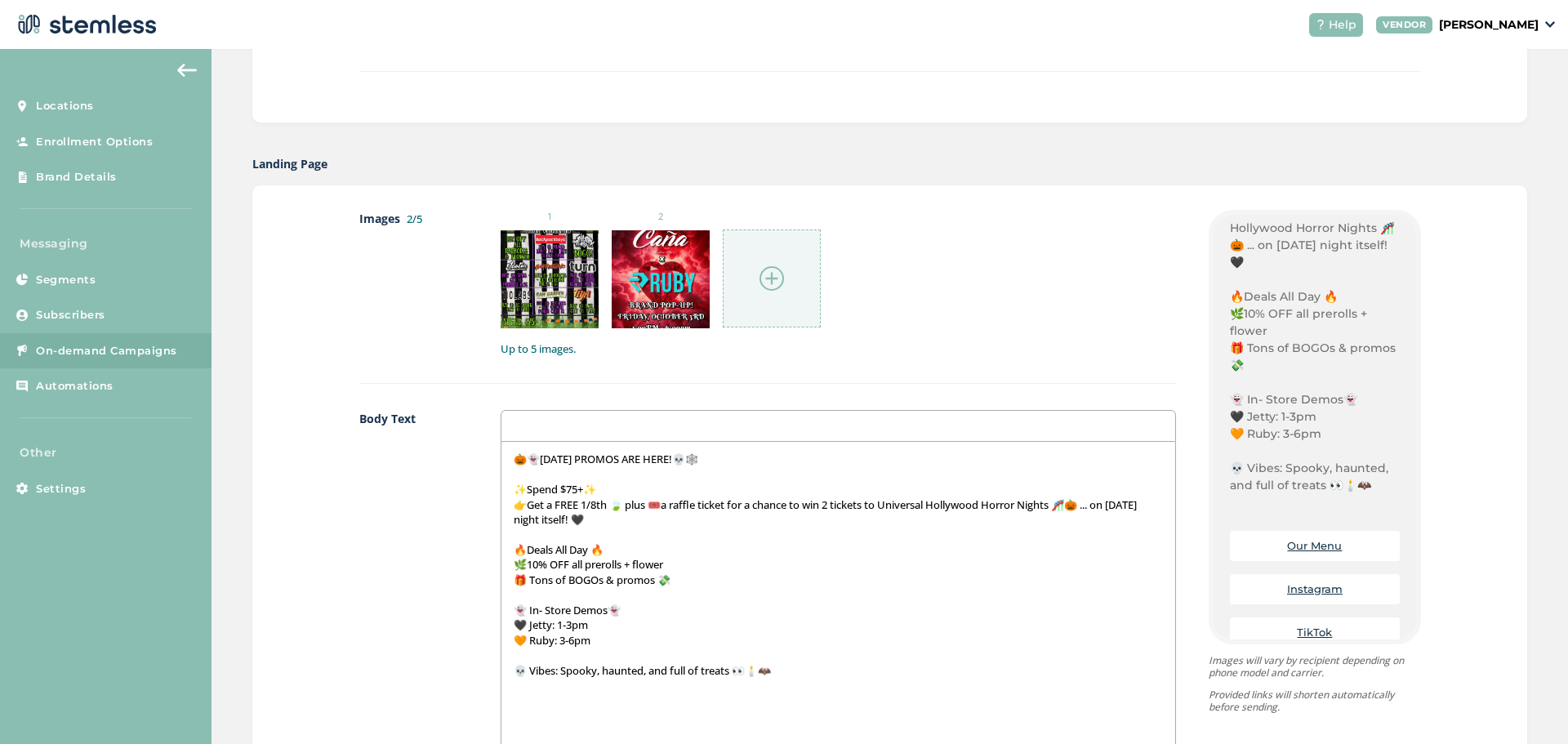
click at [791, 288] on div at bounding box center [772, 278] width 98 height 98
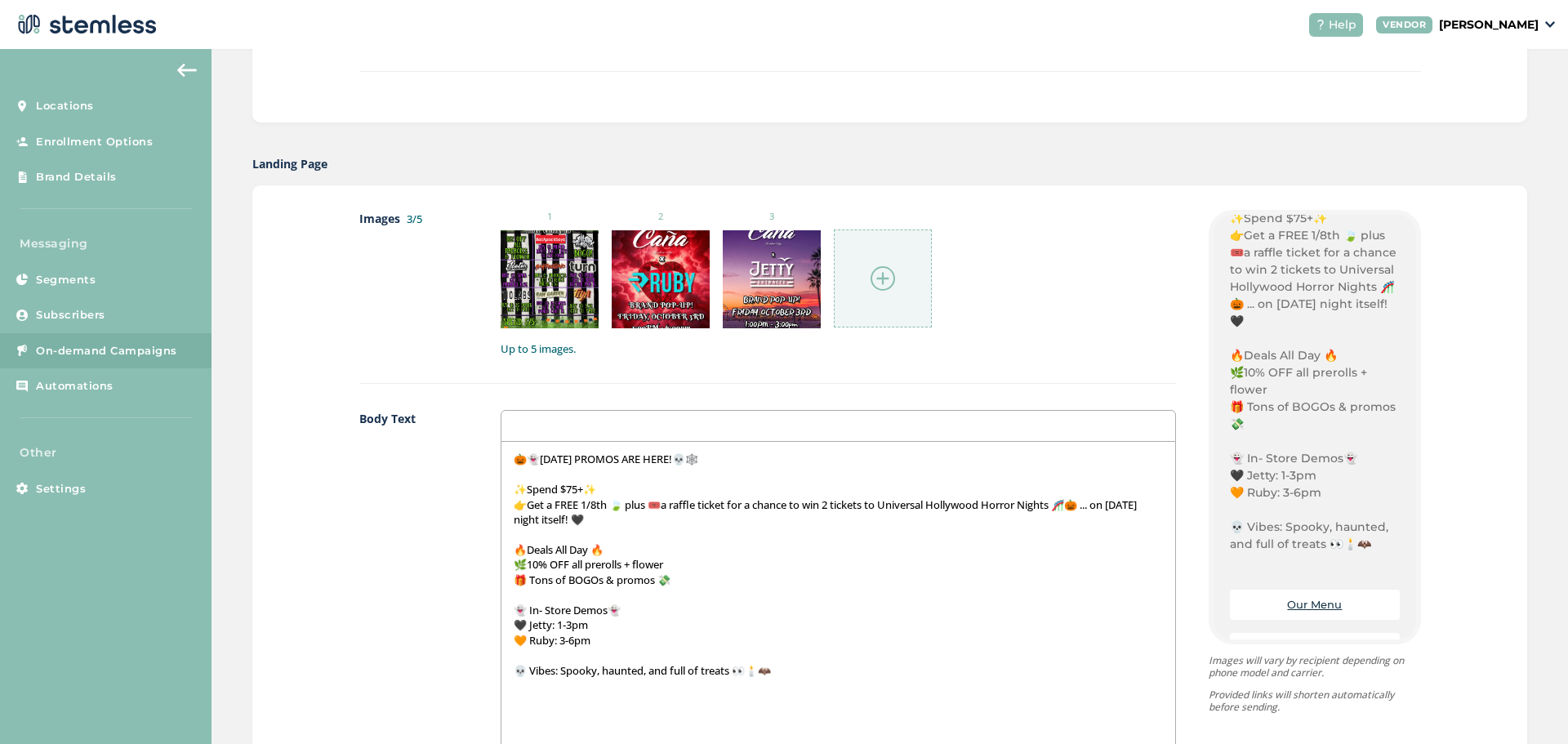
scroll to position [577, 0]
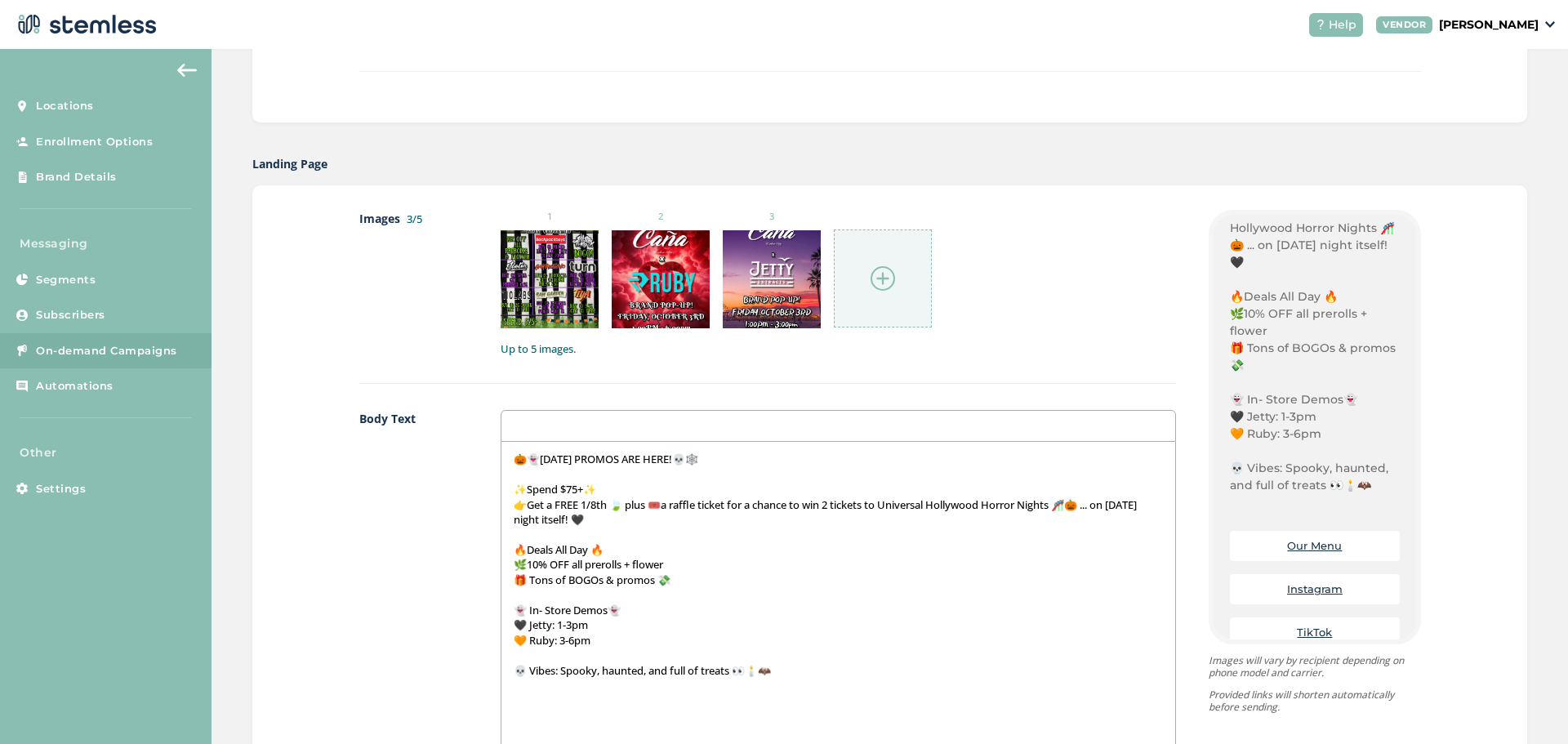
click at [875, 278] on img at bounding box center [883, 278] width 25 height 25
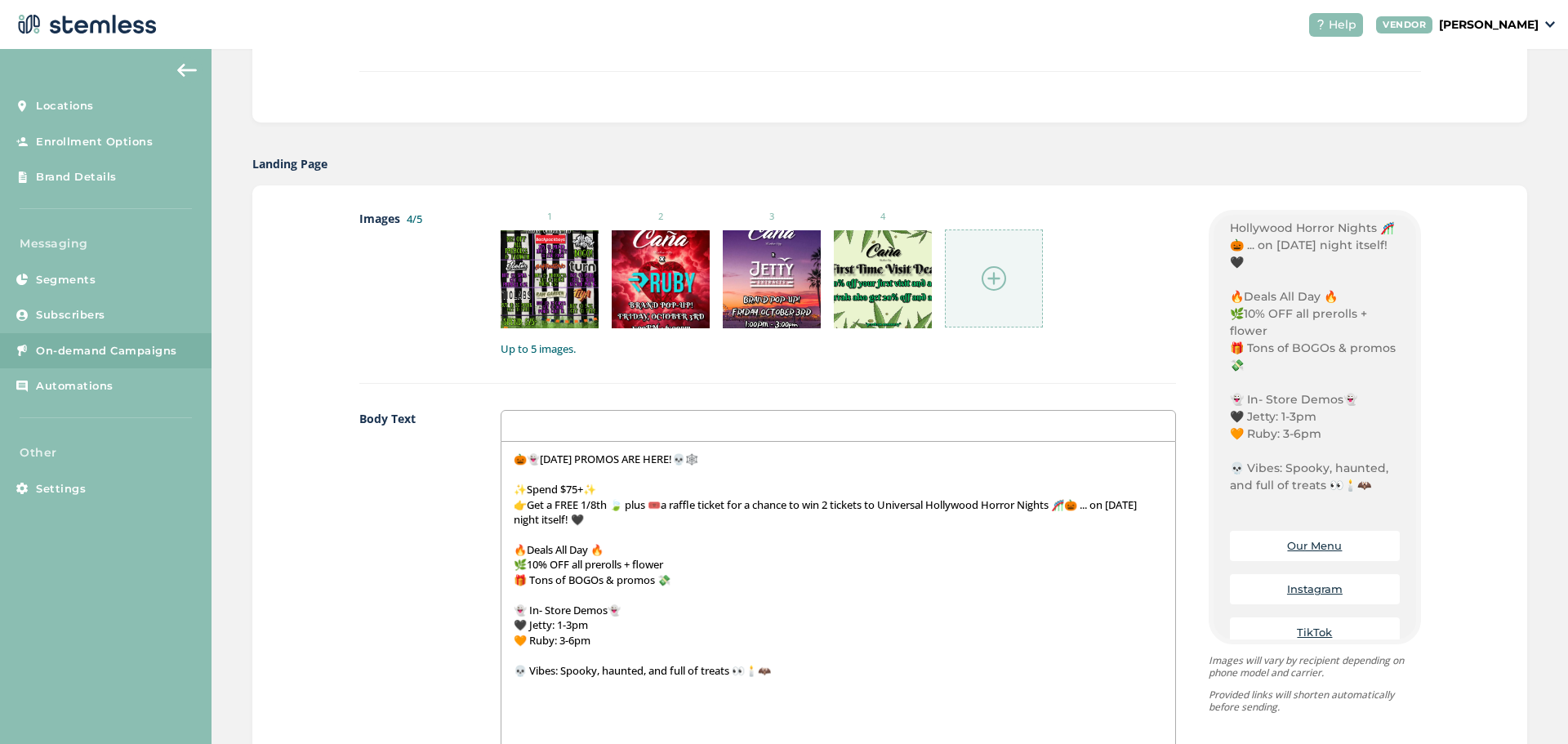
click at [911, 354] on label "Up to 5 images." at bounding box center [838, 349] width 676 height 17
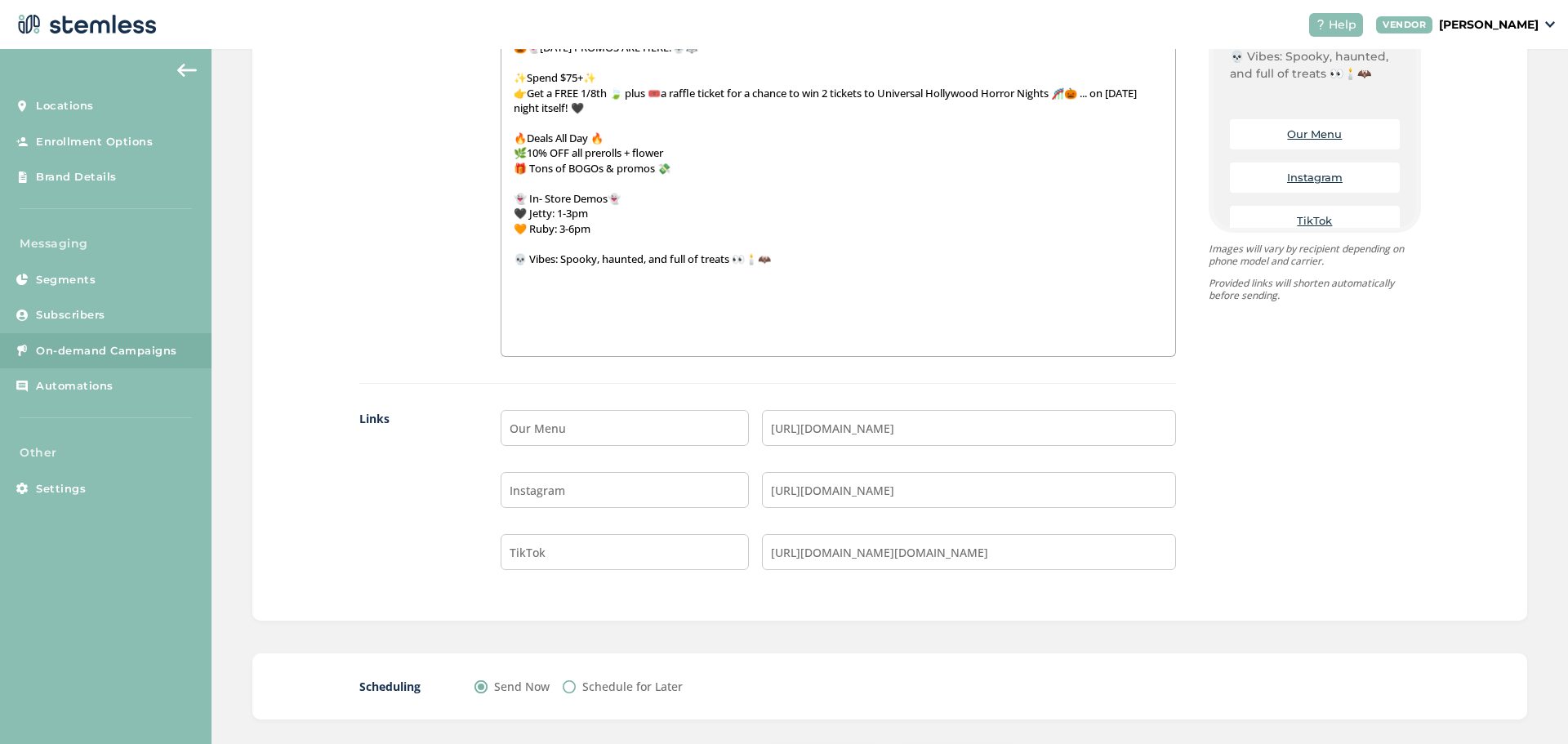
scroll to position [1235, 0]
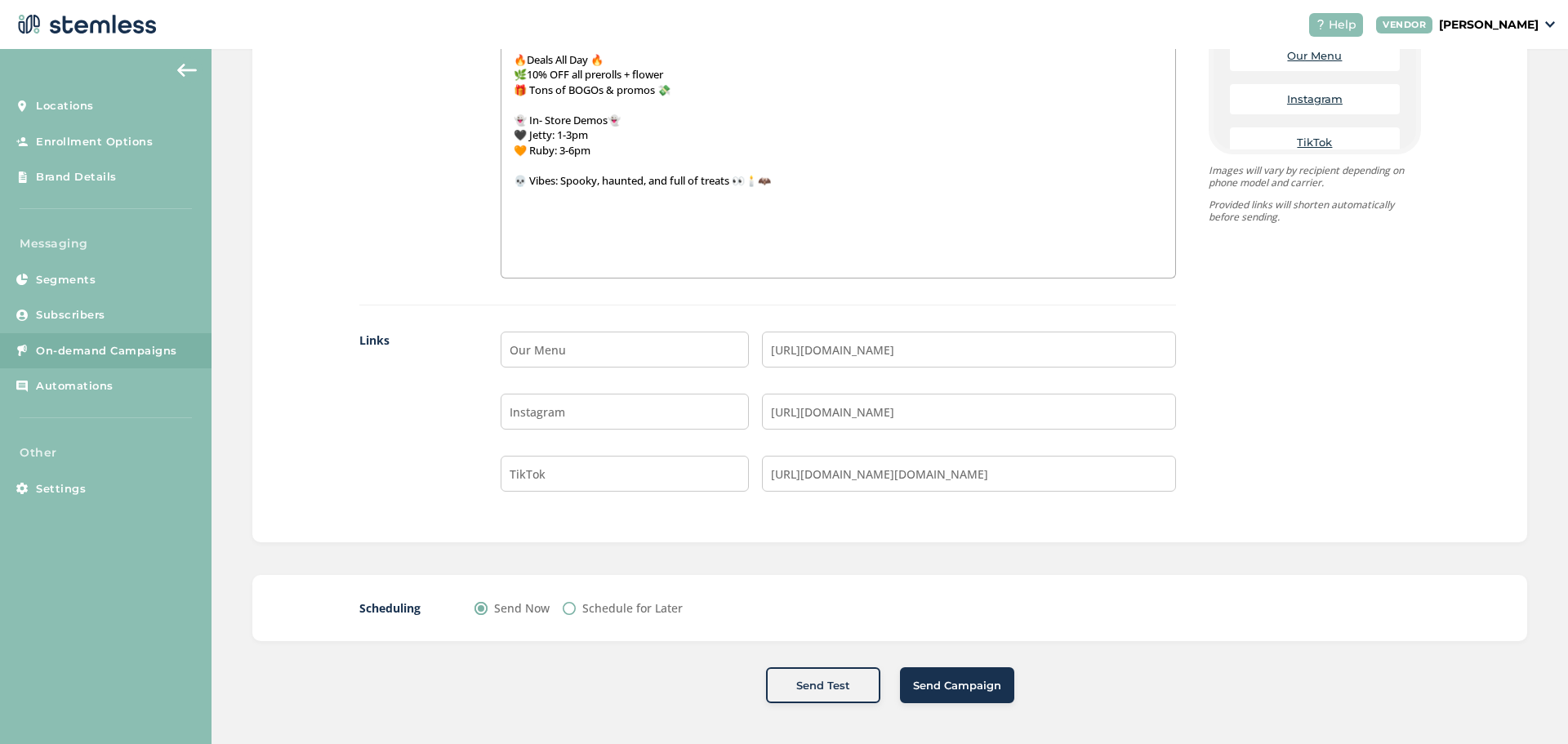
click at [937, 687] on span "Send Campaign" at bounding box center [956, 685] width 88 height 17
